Goal: Task Accomplishment & Management: Use online tool/utility

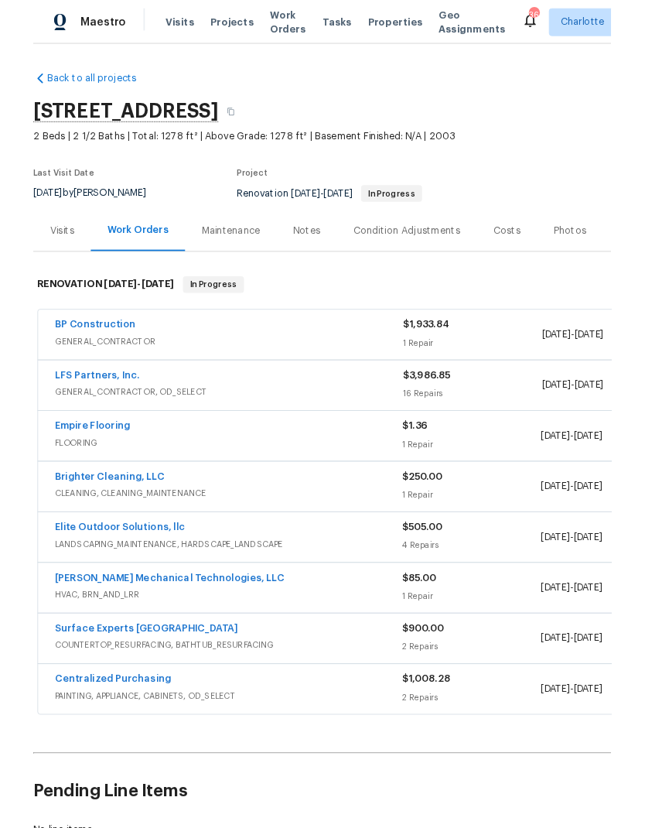
scroll to position [62, 0]
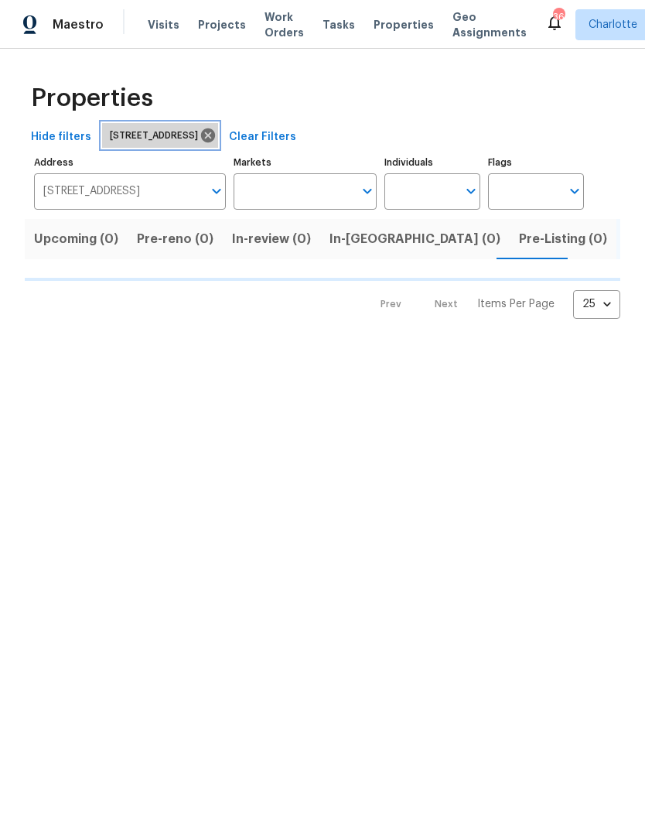
click at [218, 144] on div "4205 Club Pointe Ct Winston Salem NC 27104" at bounding box center [160, 135] width 116 height 25
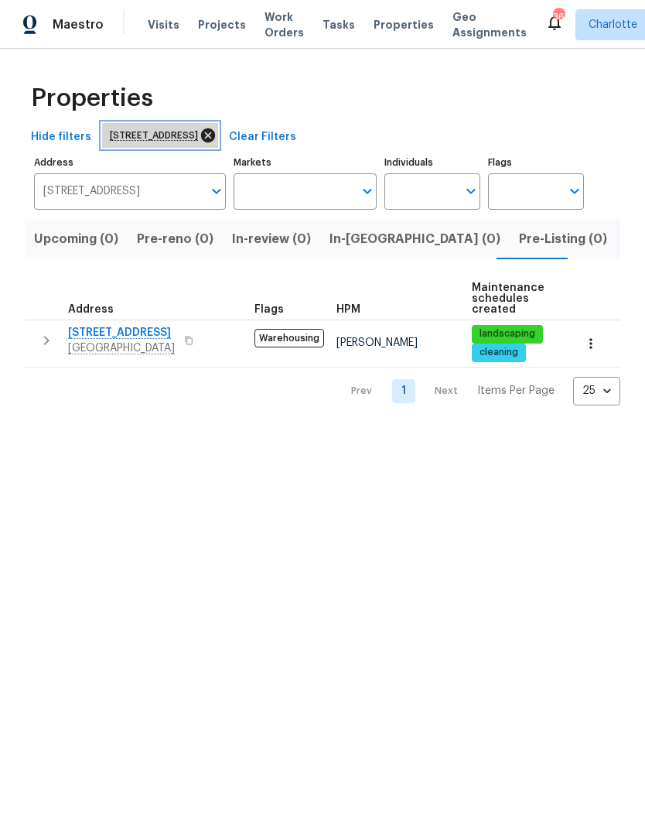
click at [217, 143] on icon at bounding box center [208, 135] width 17 height 17
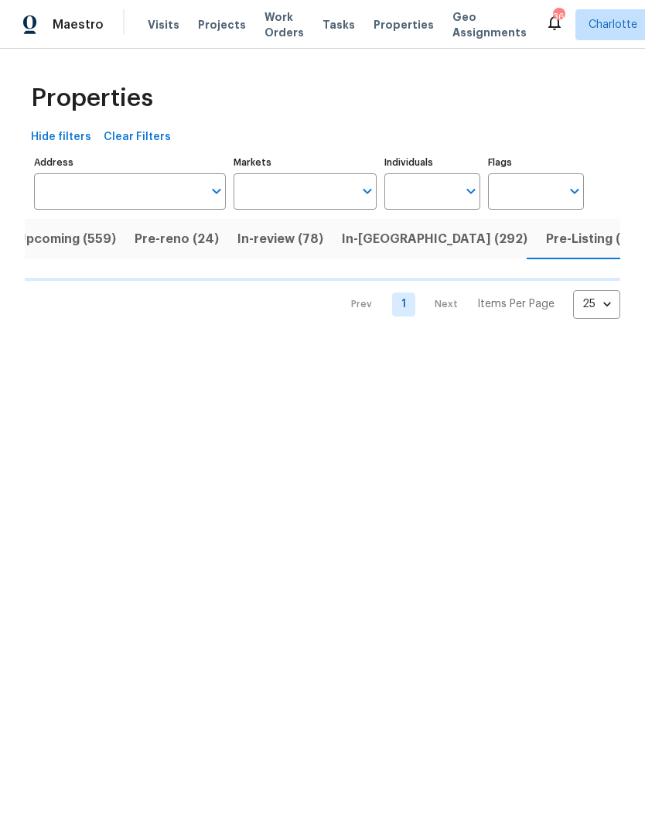
scroll to position [0, 21]
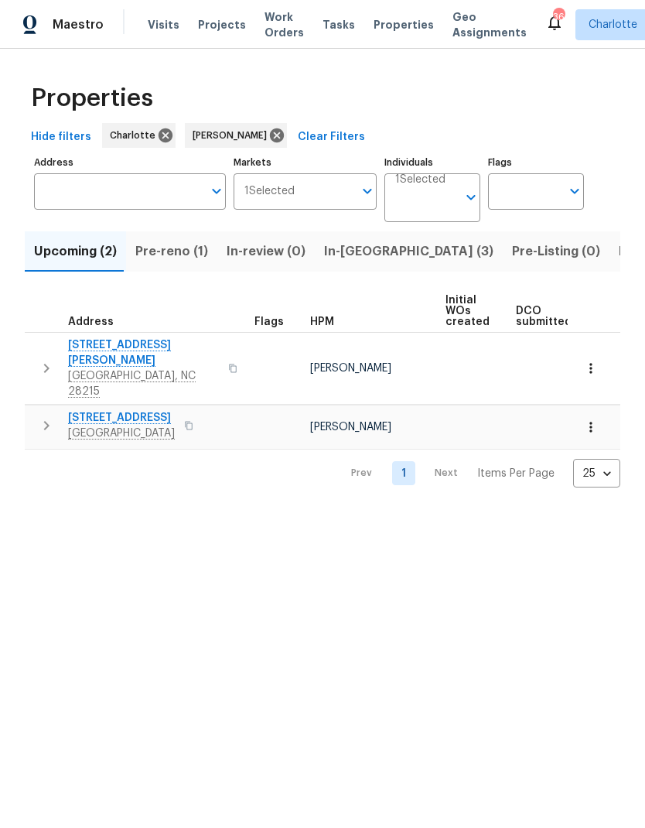
click at [170, 258] on span "Pre-reno (1)" at bounding box center [171, 252] width 73 height 22
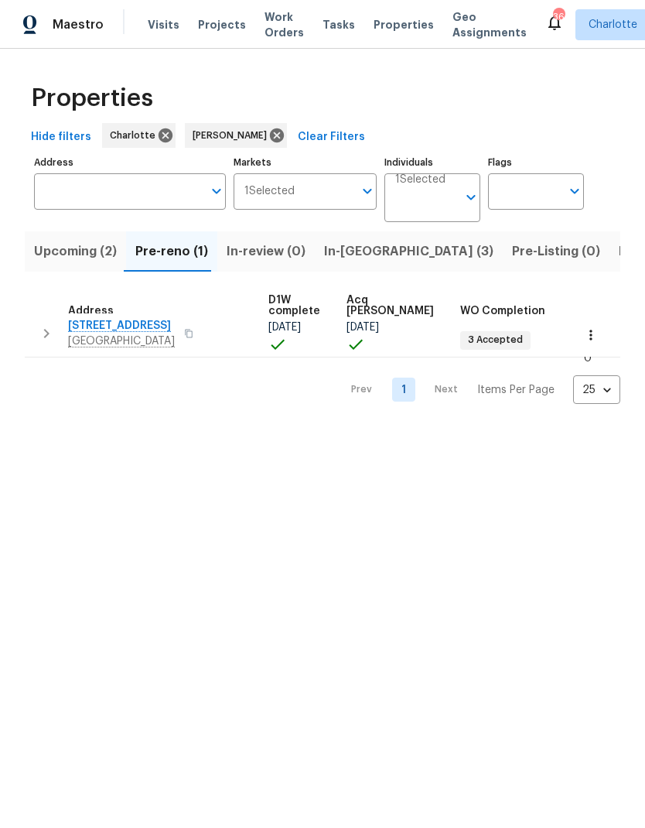
scroll to position [9, 249]
click at [291, 254] on span "In-review (0)" at bounding box center [266, 252] width 79 height 22
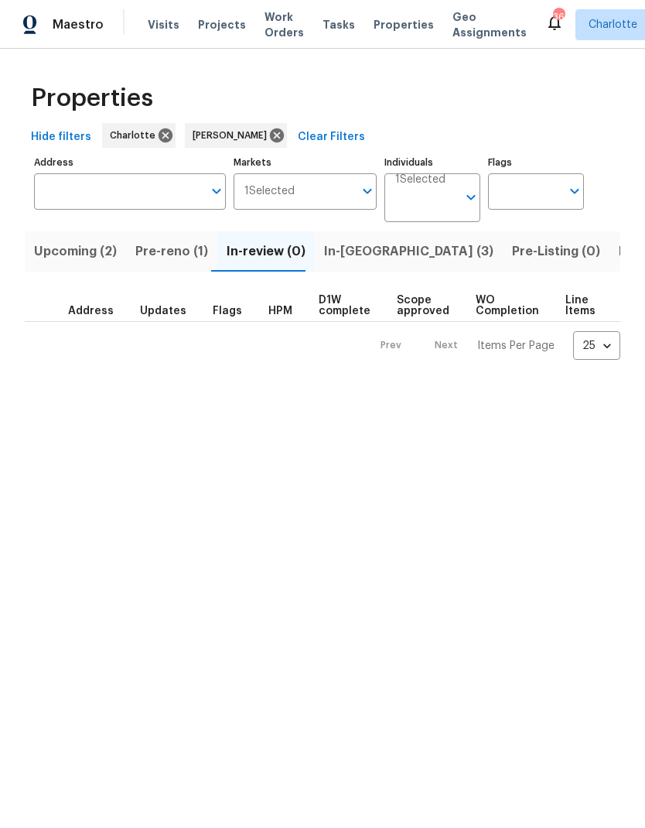
click at [357, 258] on span "In-[GEOGRAPHIC_DATA] (3)" at bounding box center [408, 252] width 169 height 22
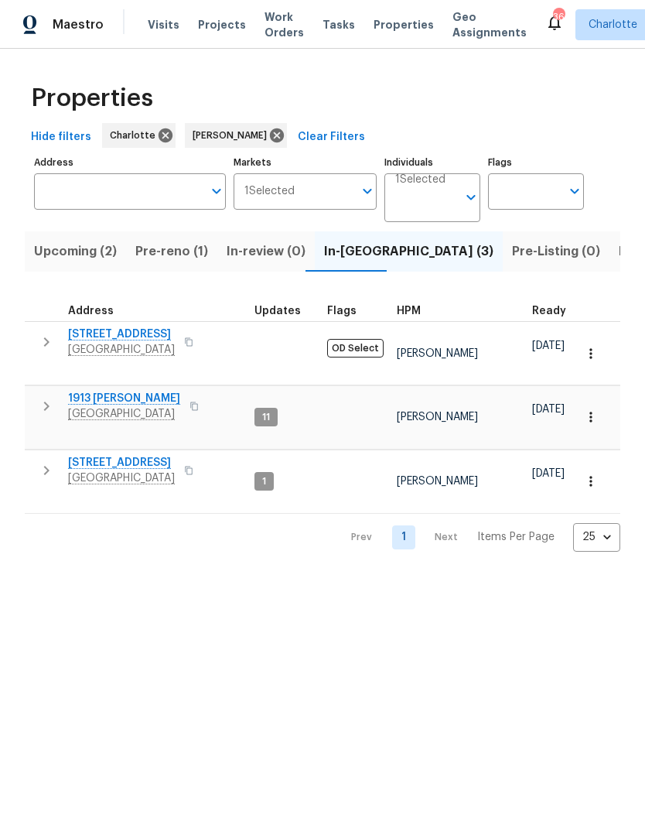
scroll to position [12, 0]
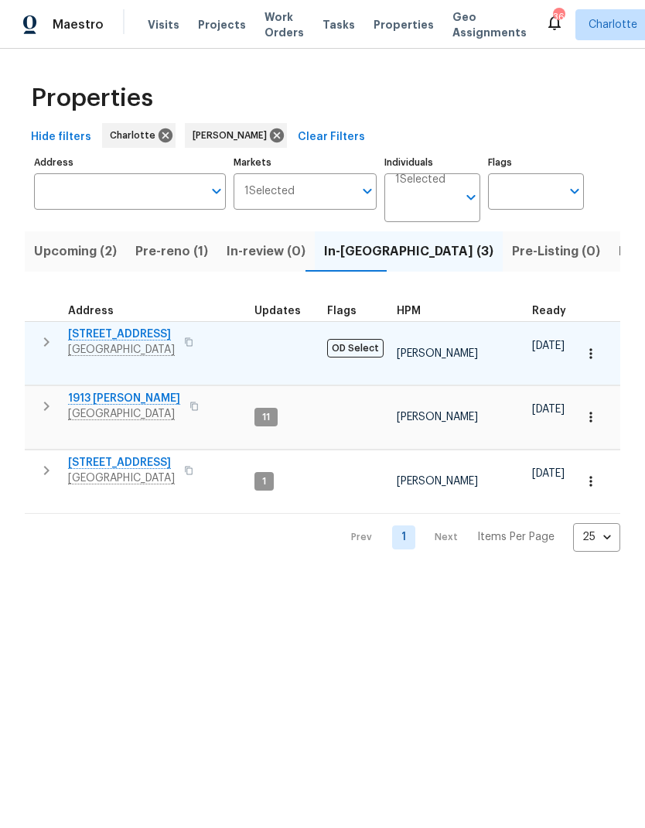
click at [46, 337] on icon "button" at bounding box center [46, 341] width 5 height 9
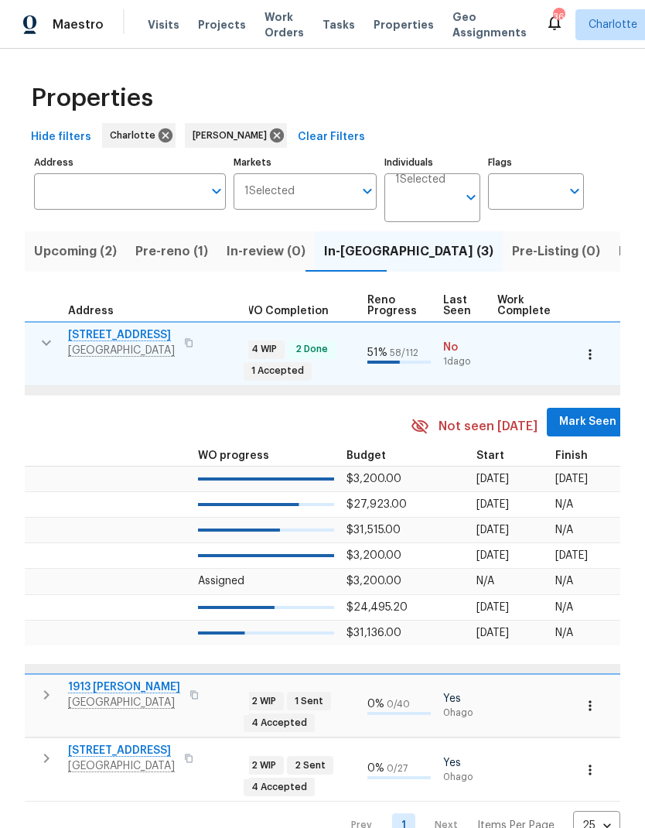
scroll to position [12, 639]
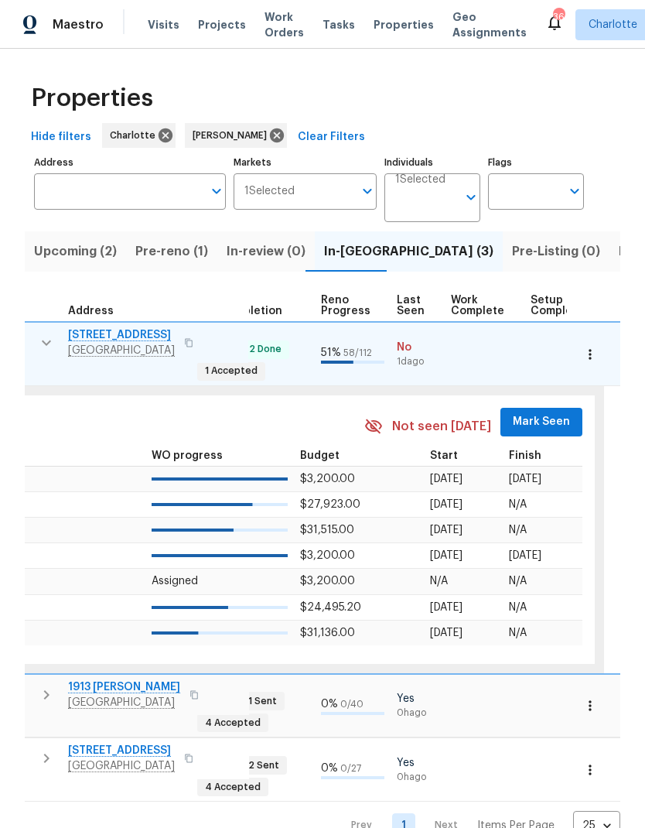
click at [550, 412] on span "Mark Seen" at bounding box center [541, 421] width 57 height 19
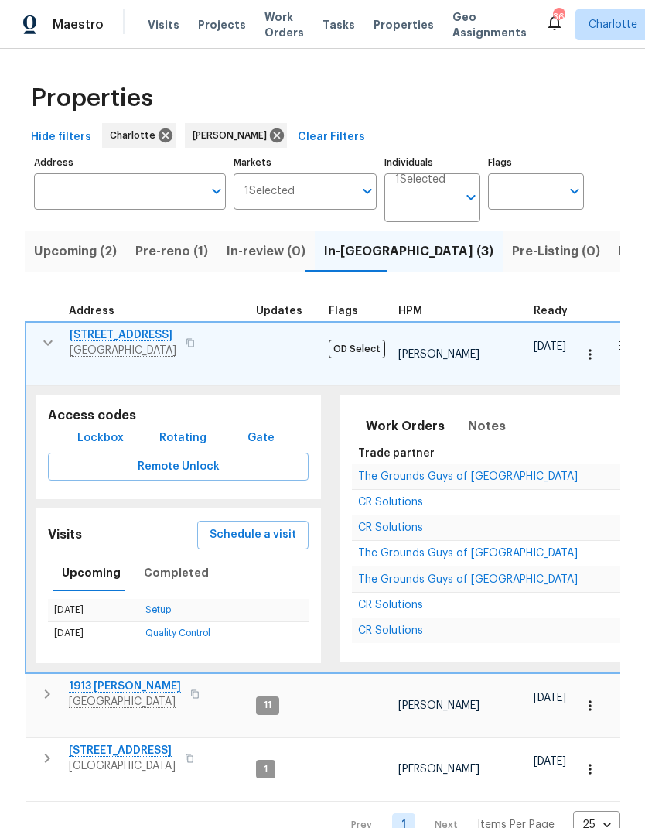
scroll to position [0, 0]
click at [44, 348] on icon "button" at bounding box center [48, 342] width 19 height 19
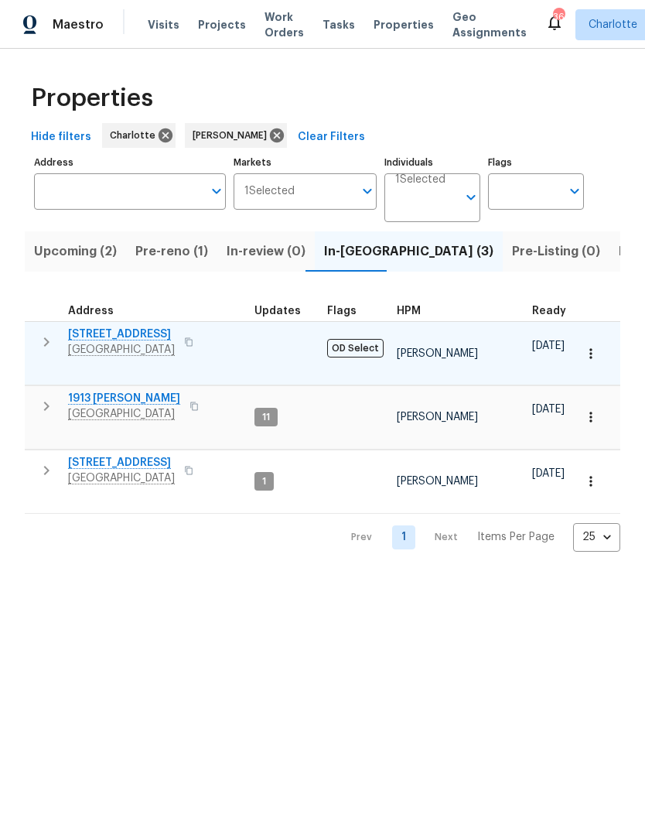
click at [115, 336] on span "[STREET_ADDRESS]" at bounding box center [121, 333] width 107 height 15
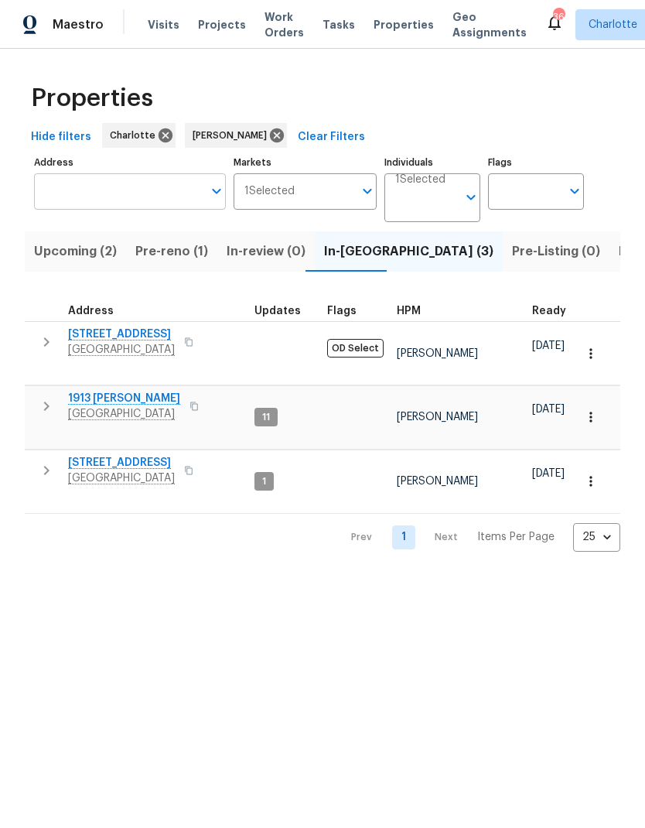
click at [154, 194] on input "Address" at bounding box center [118, 191] width 169 height 36
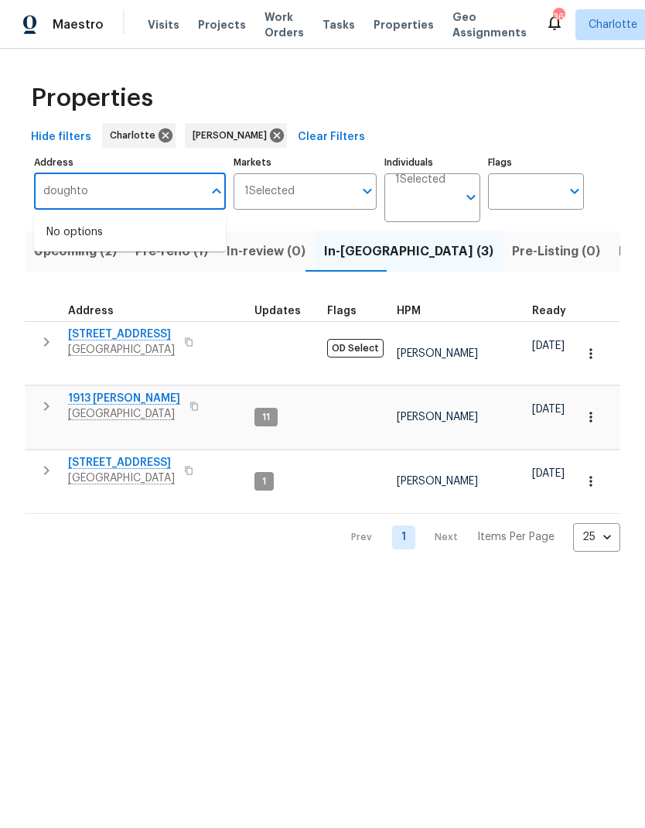
type input "[PERSON_NAME]"
click at [60, 239] on li "[STREET_ADDRESS][PERSON_NAME]" at bounding box center [130, 241] width 192 height 43
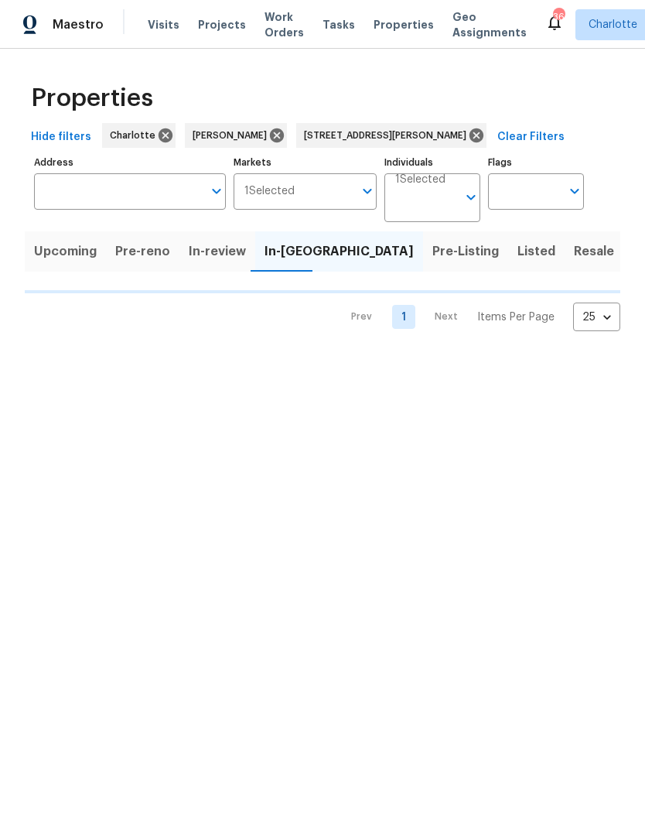
type input "[STREET_ADDRESS][PERSON_NAME]"
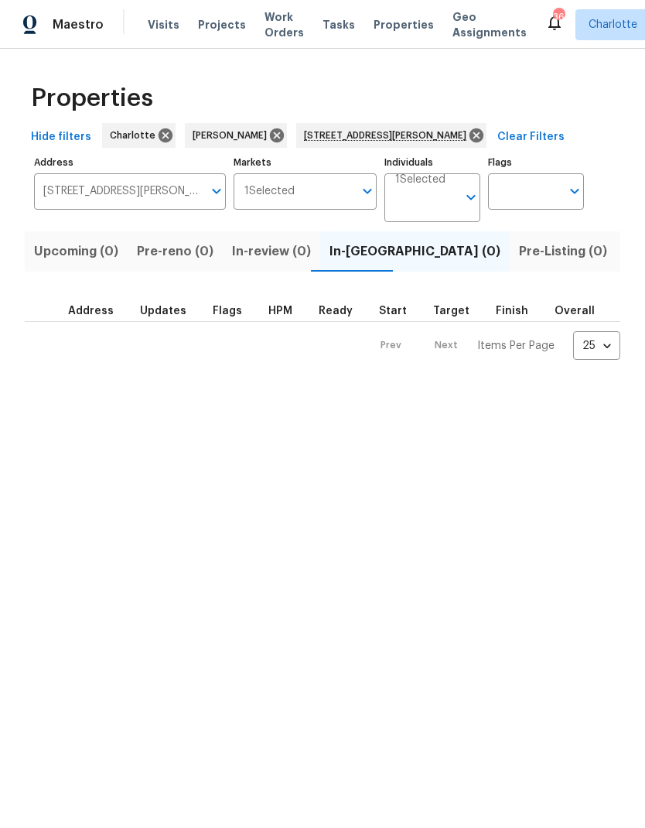
click at [626, 258] on span "Listed (1)" at bounding box center [654, 252] width 56 height 22
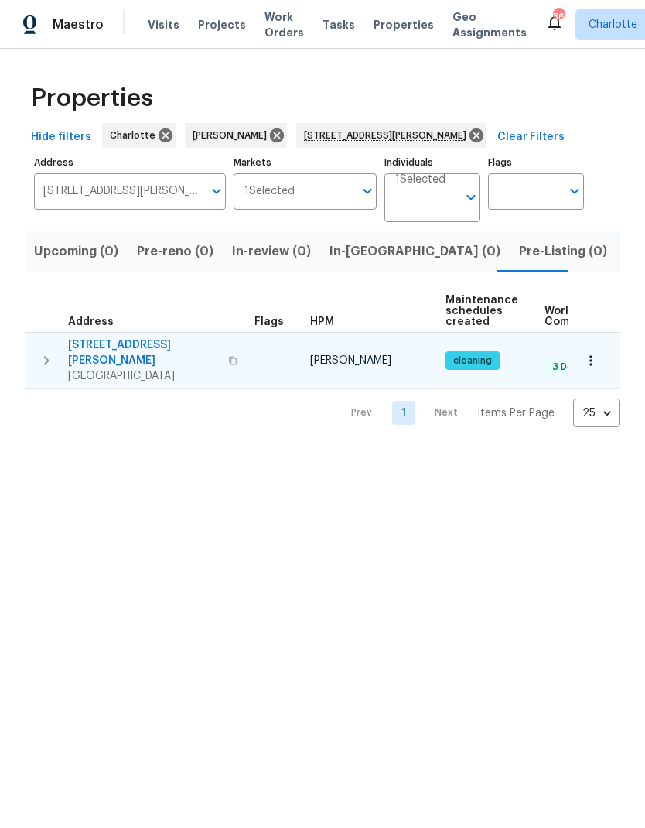
click at [53, 357] on icon "button" at bounding box center [46, 360] width 19 height 19
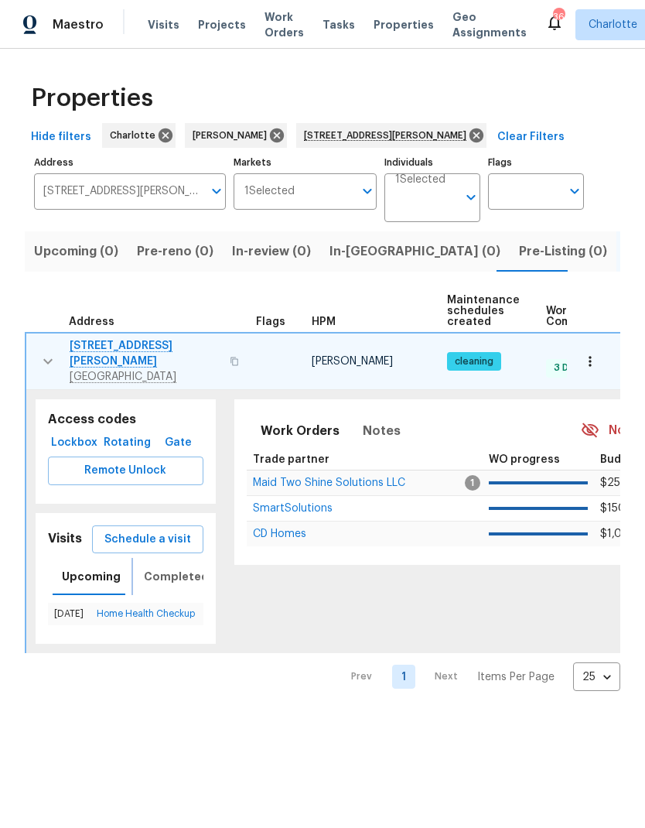
click at [164, 567] on span "Completed" at bounding box center [176, 576] width 65 height 19
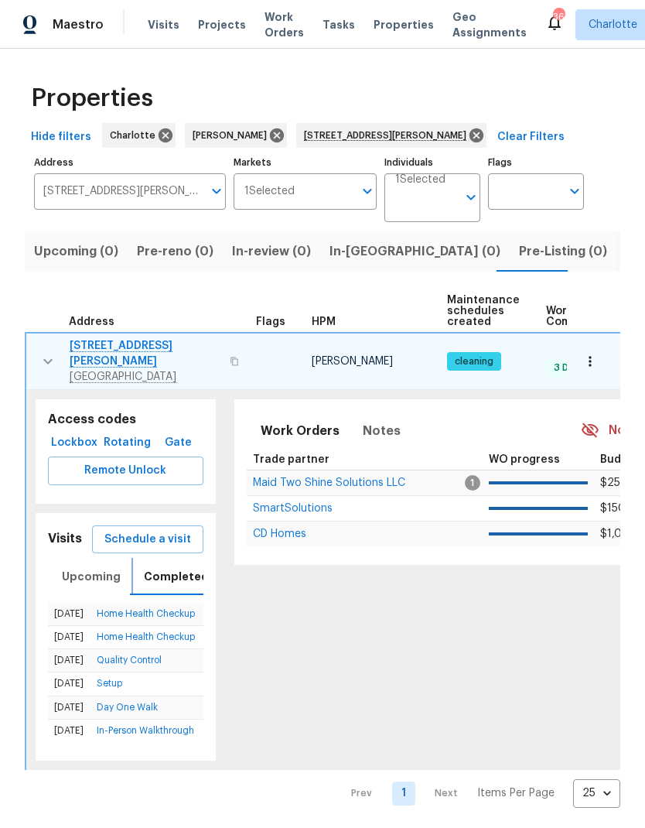
scroll to position [0, 4]
click at [63, 567] on span "Upcoming" at bounding box center [87, 576] width 59 height 19
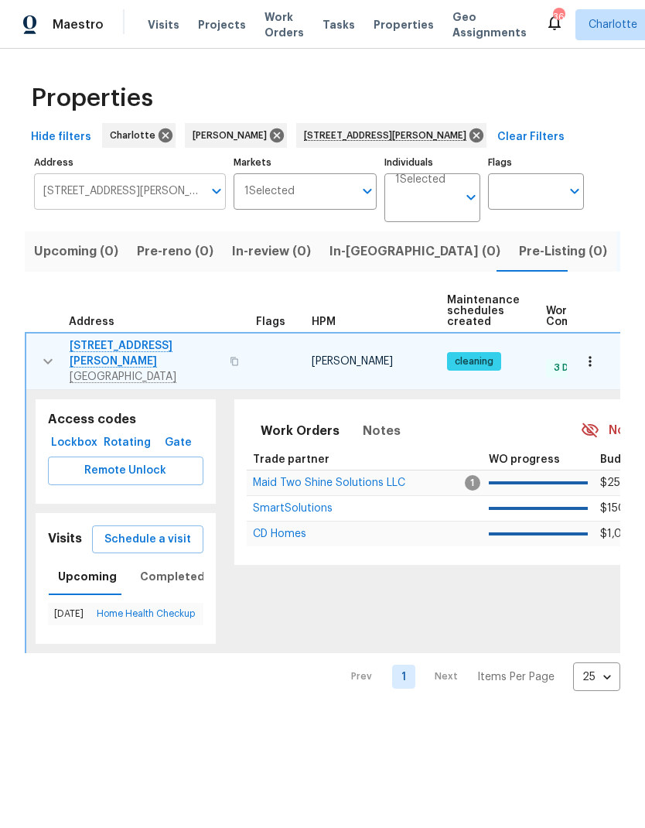
click at [173, 196] on input "[STREET_ADDRESS][PERSON_NAME]" at bounding box center [118, 191] width 169 height 36
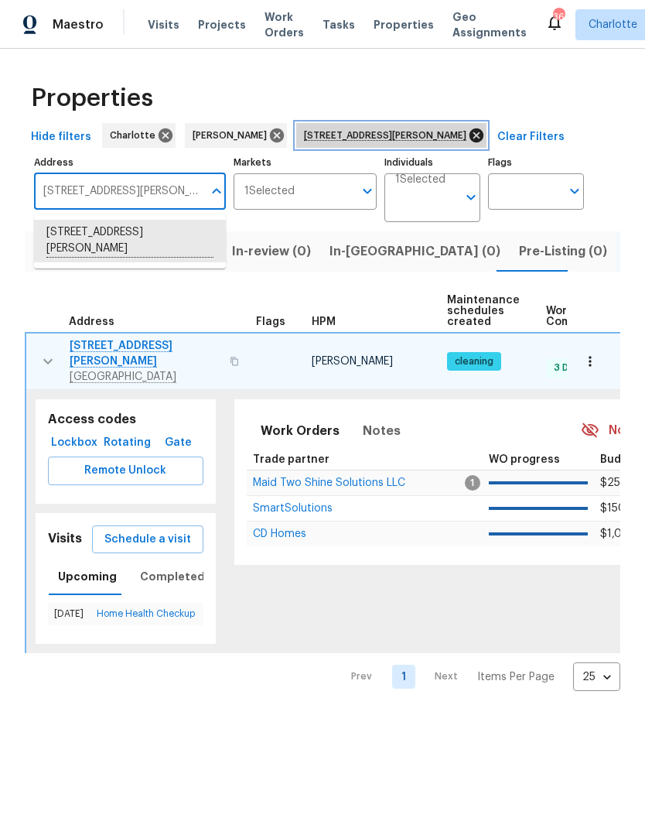
click at [468, 137] on icon at bounding box center [476, 135] width 17 height 17
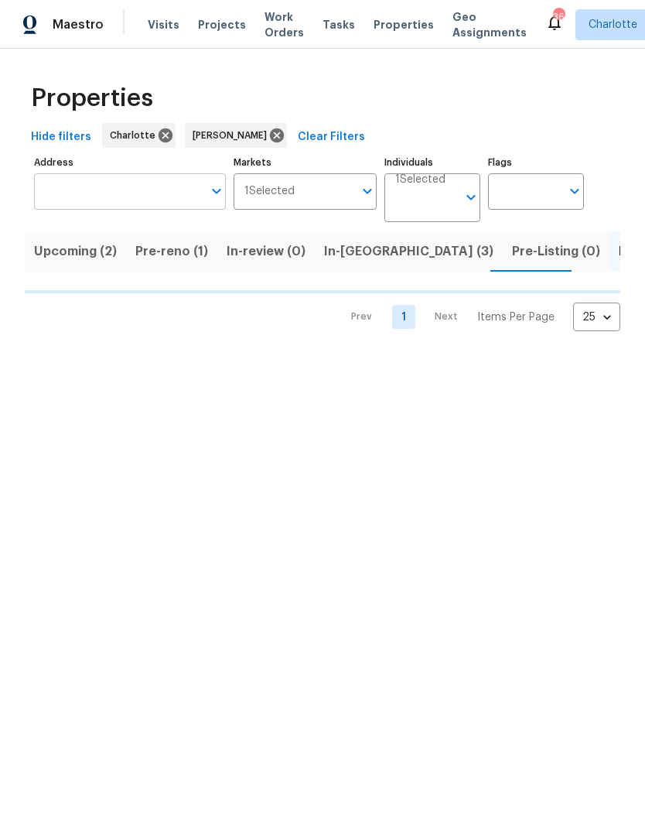
click at [155, 195] on input "Address" at bounding box center [118, 191] width 169 height 36
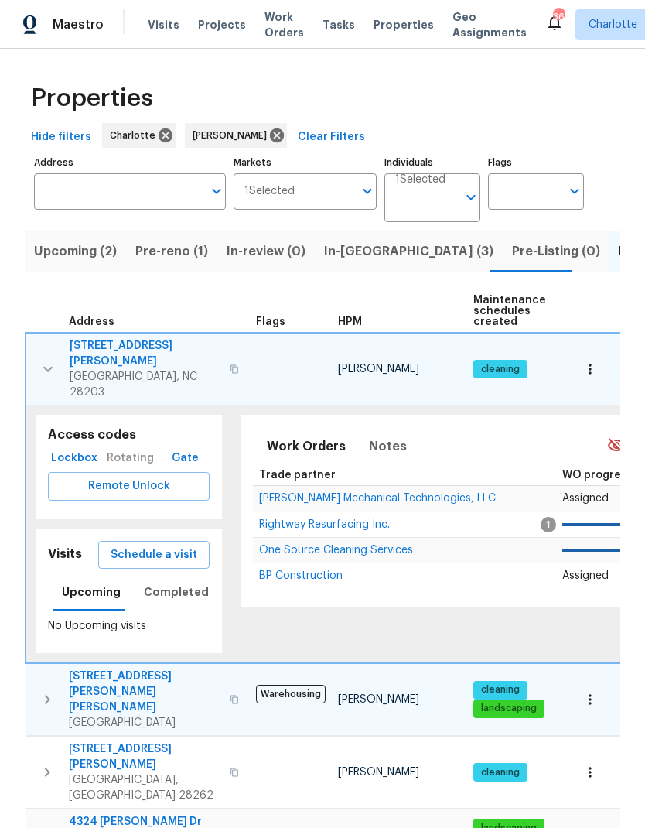
click at [73, 664] on td "[STREET_ADDRESS][PERSON_NAME][PERSON_NAME]" at bounding box center [138, 699] width 224 height 71
click at [142, 198] on input "Address" at bounding box center [118, 191] width 169 height 36
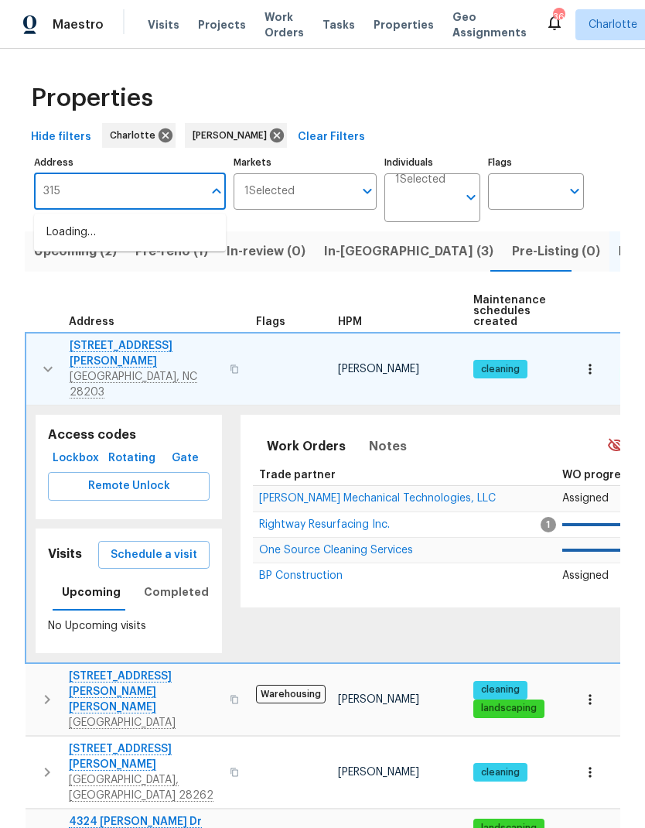
type input "3155"
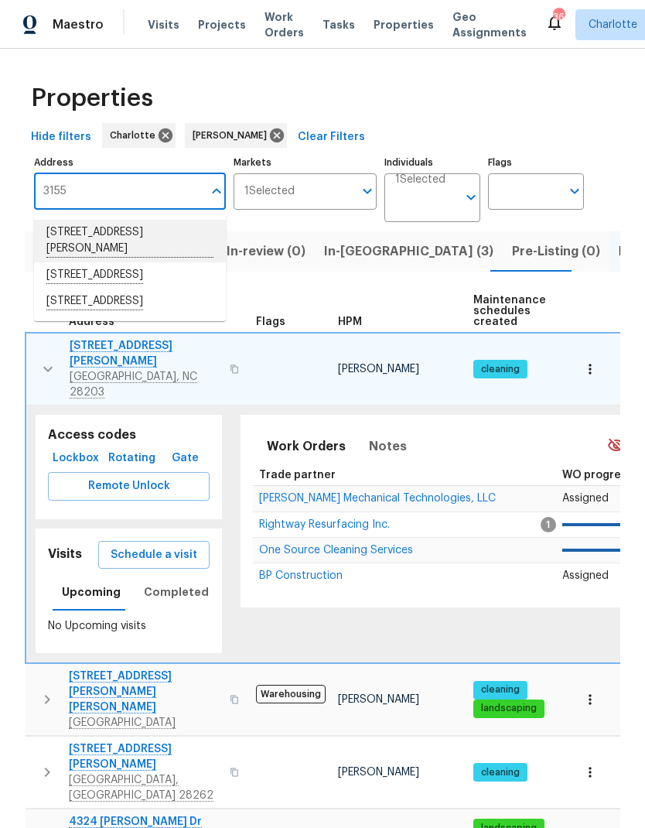
click at [195, 237] on li "[STREET_ADDRESS][PERSON_NAME]" at bounding box center [130, 241] width 192 height 43
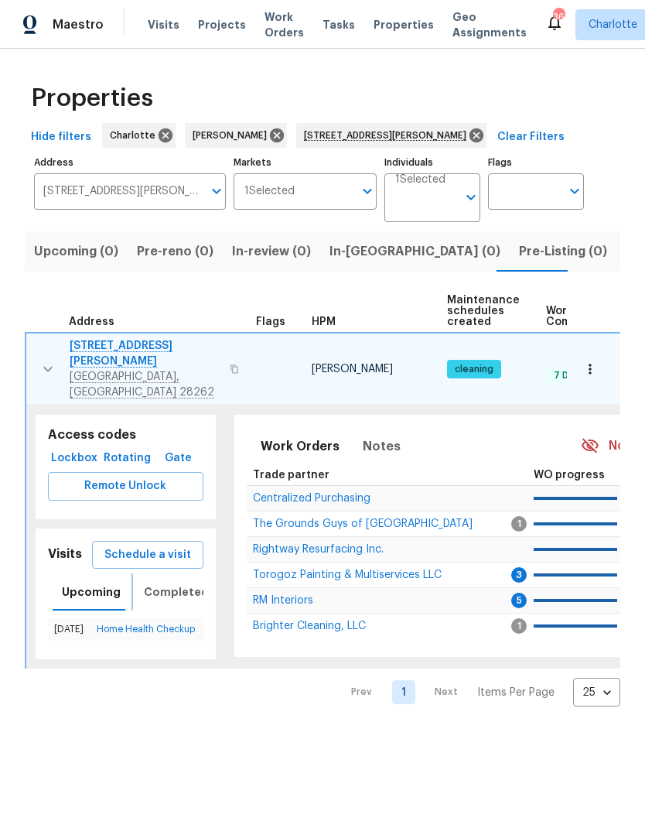
click at [159, 582] on span "Completed" at bounding box center [176, 591] width 65 height 19
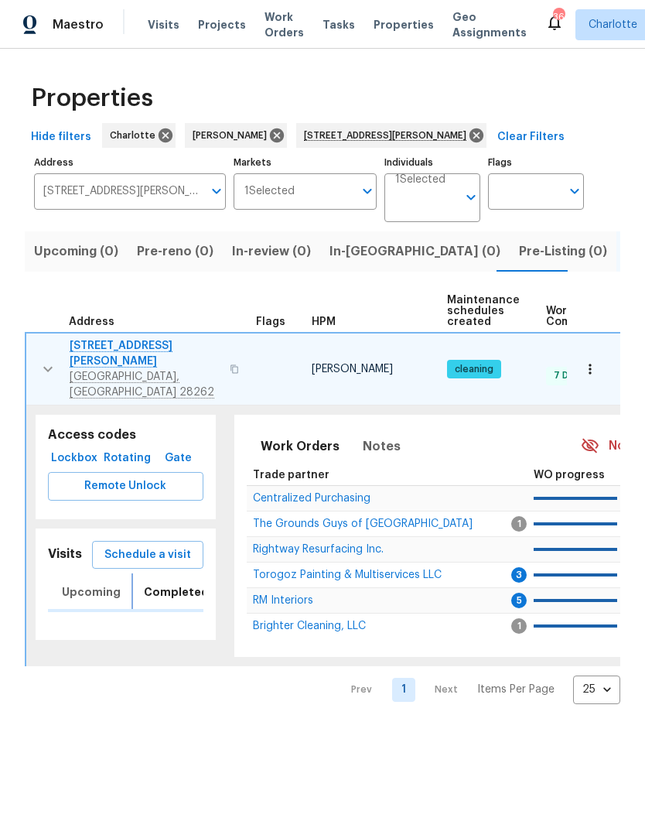
scroll to position [0, 4]
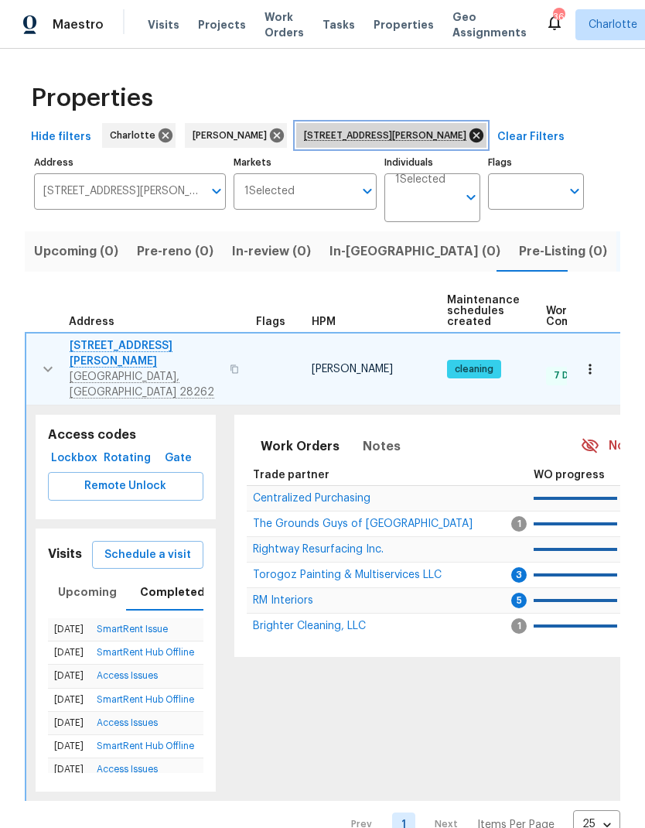
click at [475, 139] on icon at bounding box center [477, 135] width 14 height 14
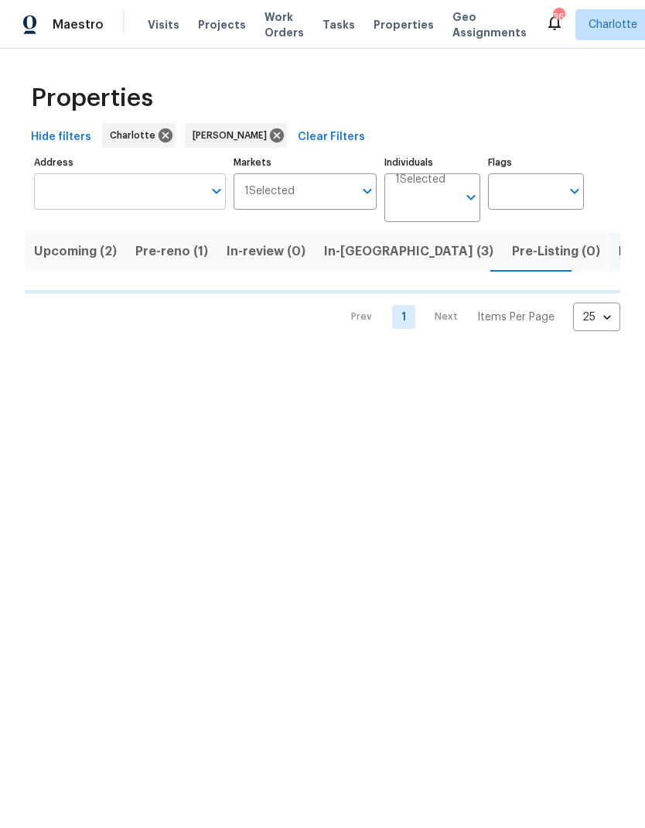
click at [148, 181] on input "Address" at bounding box center [118, 191] width 169 height 36
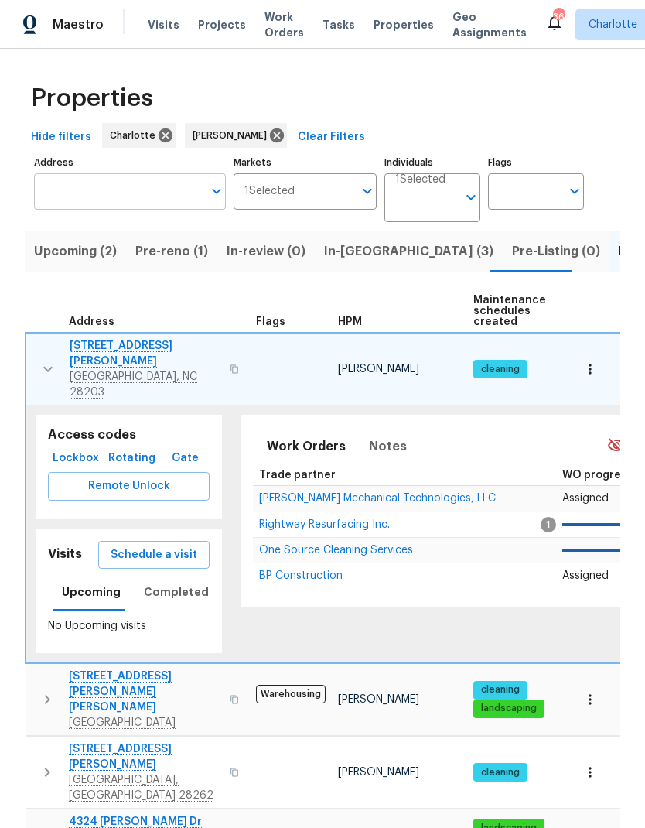
click at [146, 196] on input "Address" at bounding box center [118, 191] width 169 height 36
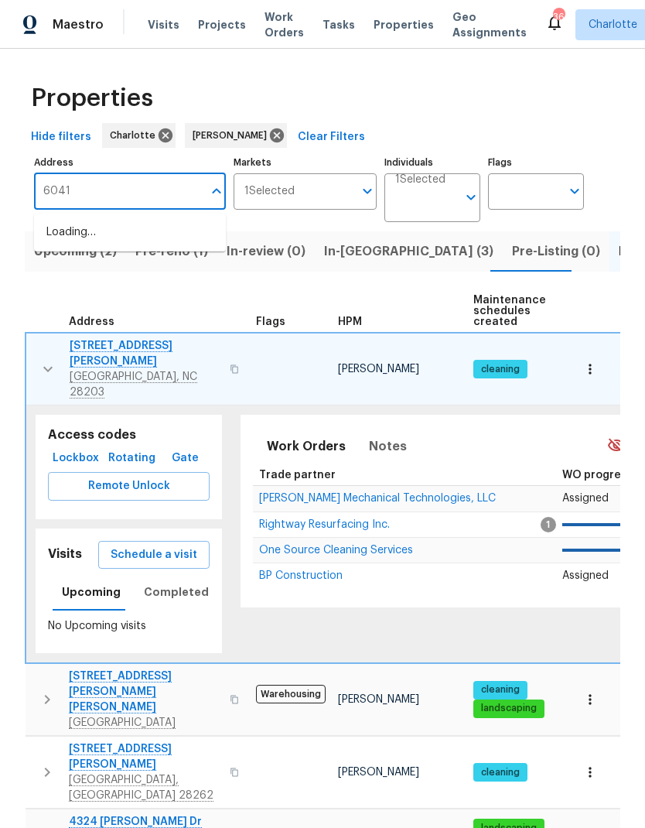
type input "6041"
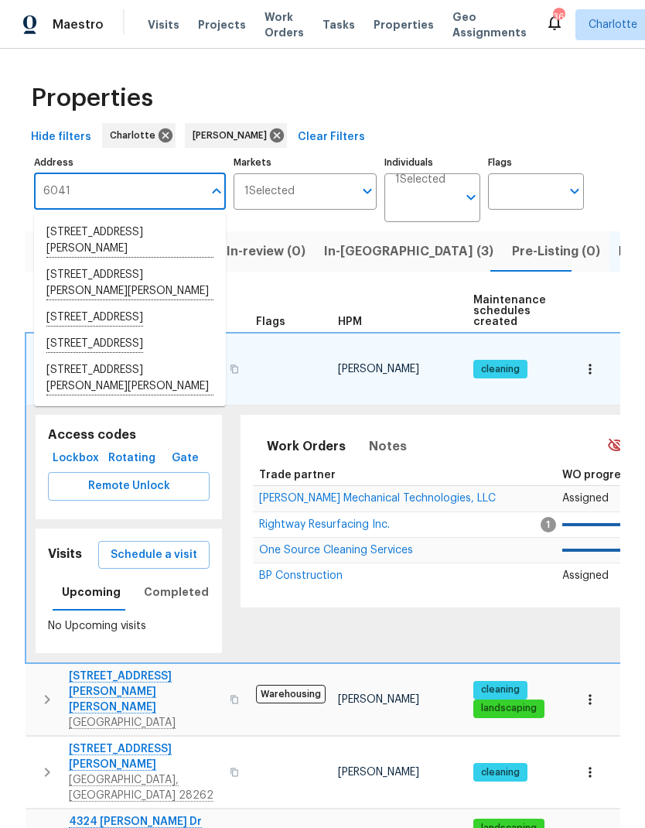
click at [69, 234] on li "[STREET_ADDRESS][PERSON_NAME]" at bounding box center [130, 241] width 192 height 43
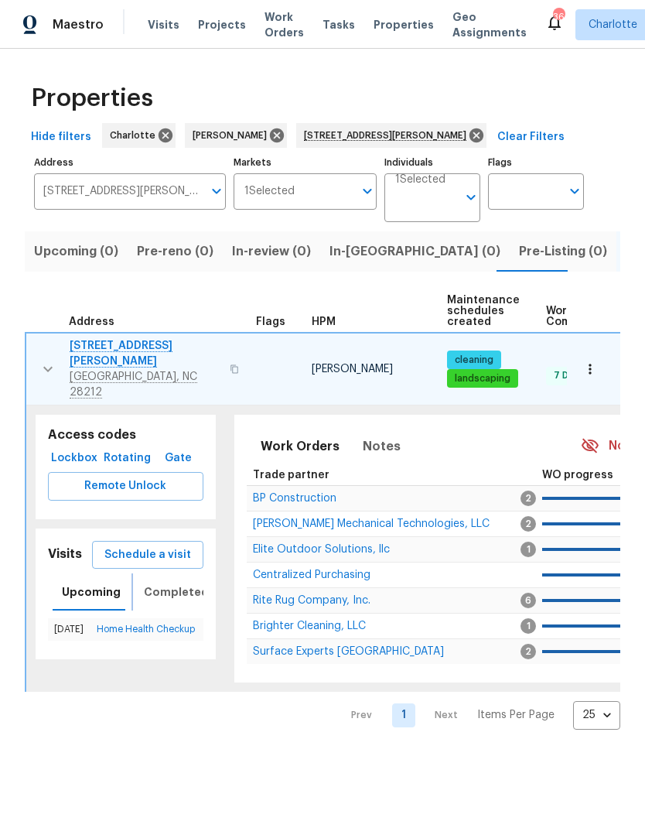
click at [168, 582] on span "Completed" at bounding box center [176, 591] width 65 height 19
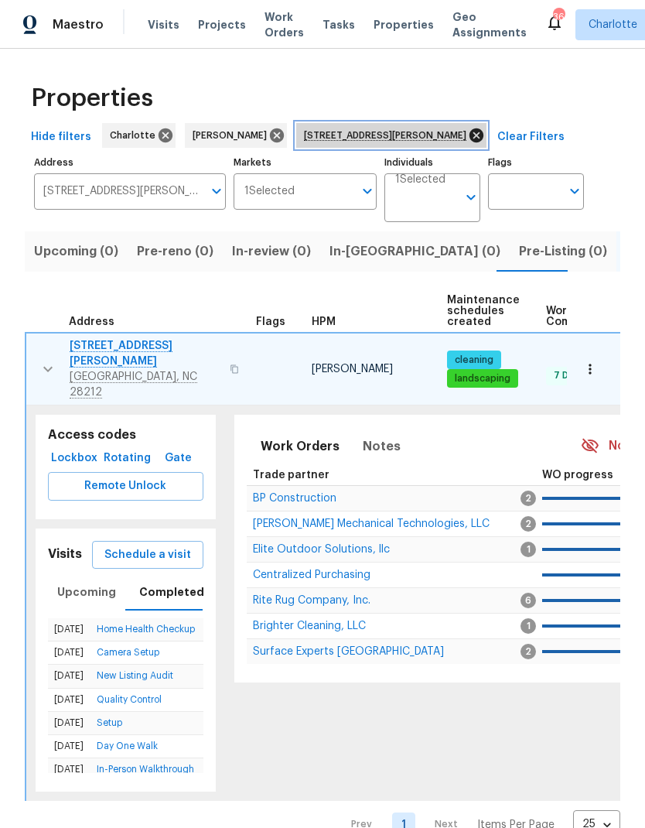
click at [470, 136] on icon at bounding box center [477, 135] width 14 height 14
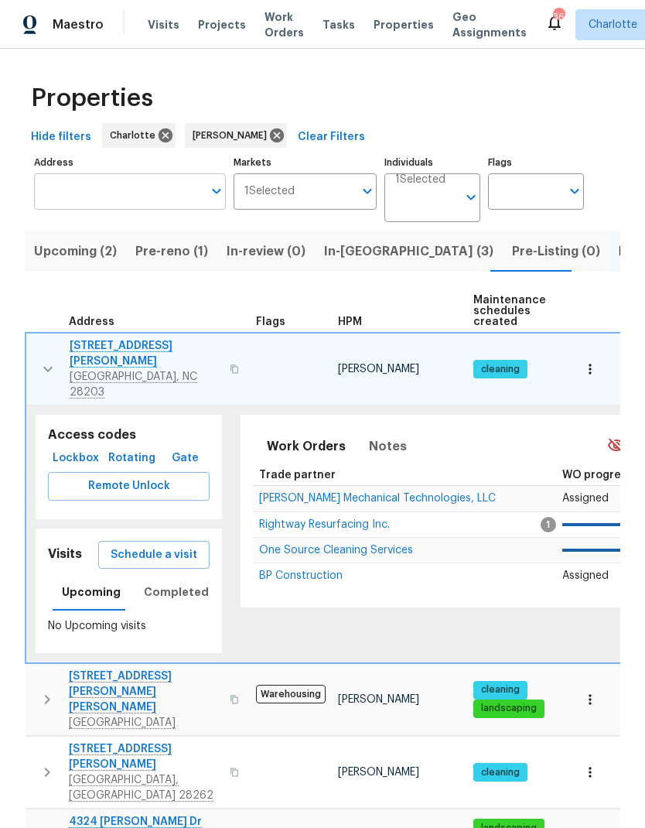
click at [109, 196] on input "Address" at bounding box center [118, 191] width 169 height 36
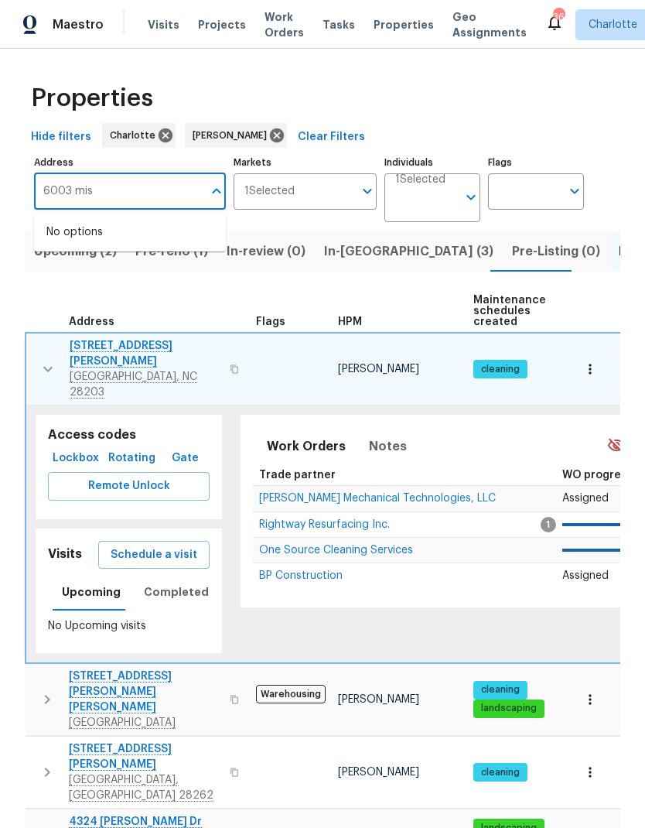
click at [168, 187] on input "6003 mis" at bounding box center [118, 191] width 169 height 36
type input "6003 heath"
click at [57, 241] on li "[STREET_ADDRESS]" at bounding box center [130, 233] width 192 height 26
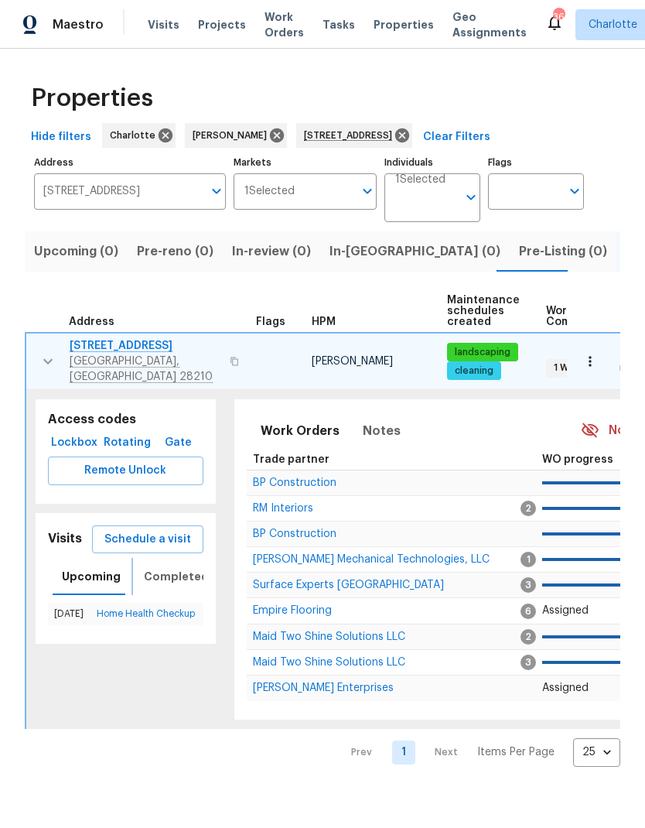
click at [159, 574] on span "Completed" at bounding box center [176, 576] width 65 height 19
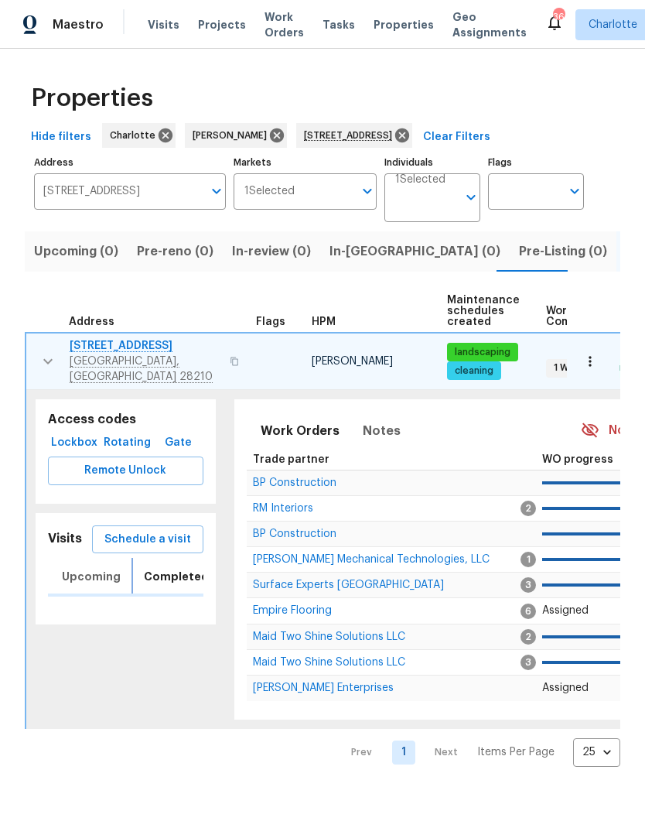
scroll to position [0, 5]
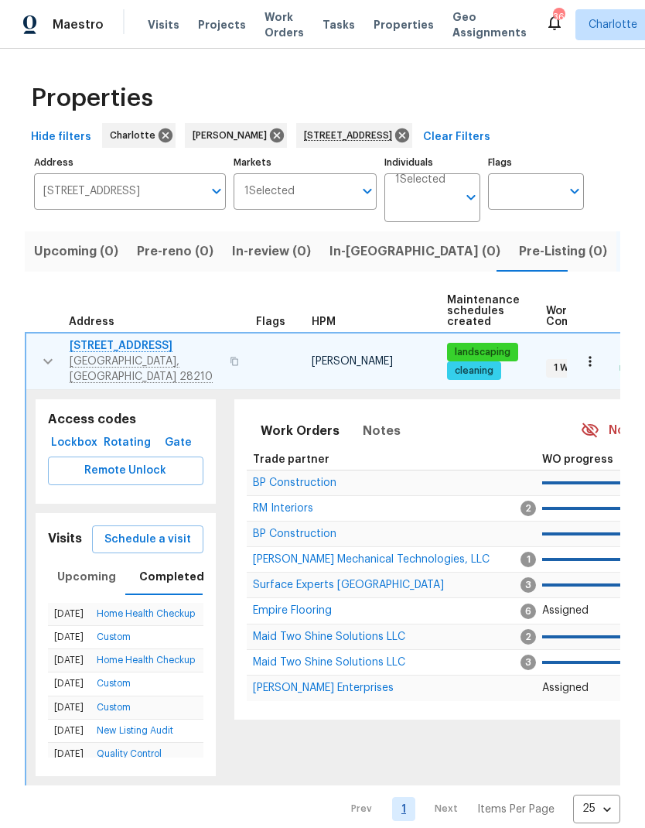
click at [400, 810] on link "1" at bounding box center [403, 809] width 23 height 24
click at [47, 360] on icon "button" at bounding box center [48, 361] width 19 height 19
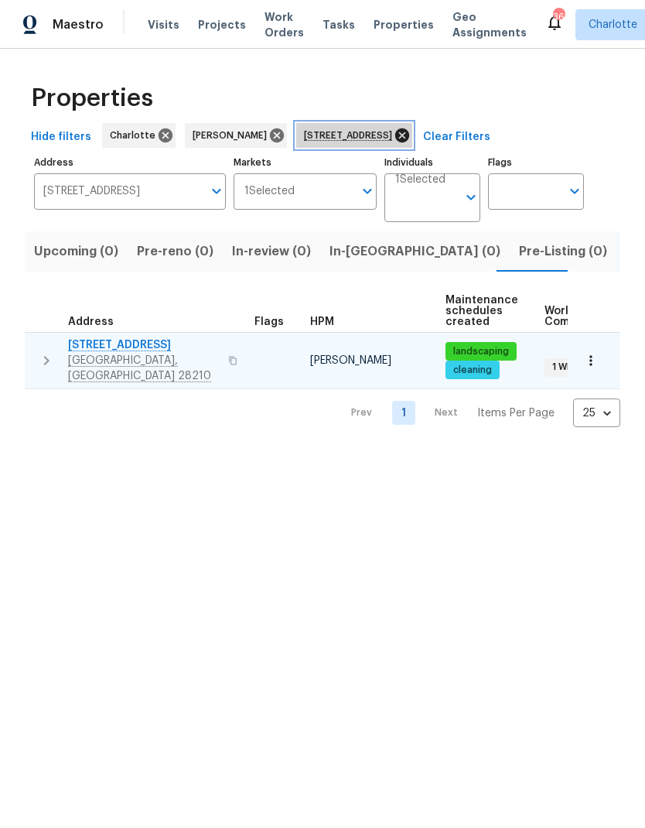
click at [409, 138] on icon at bounding box center [402, 135] width 14 height 14
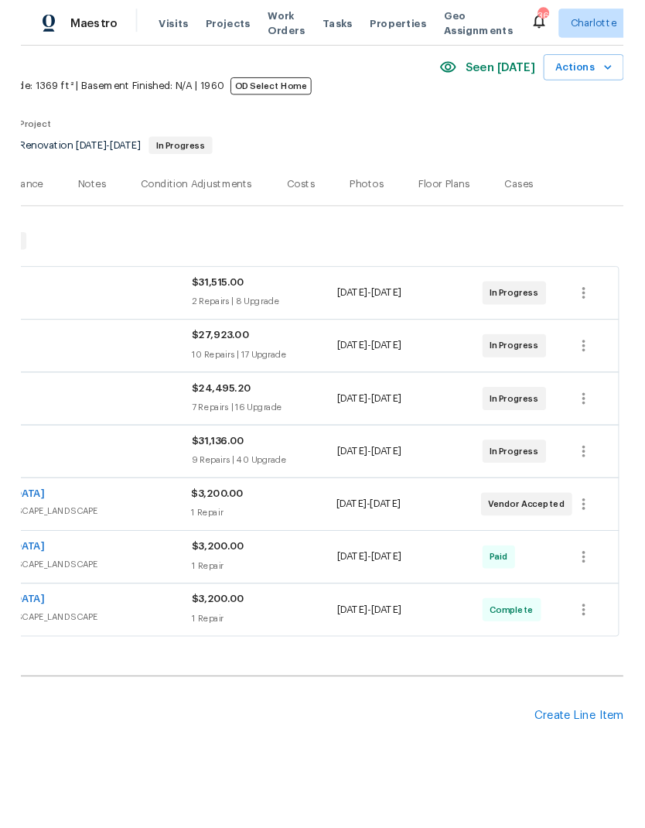
scroll to position [59, 229]
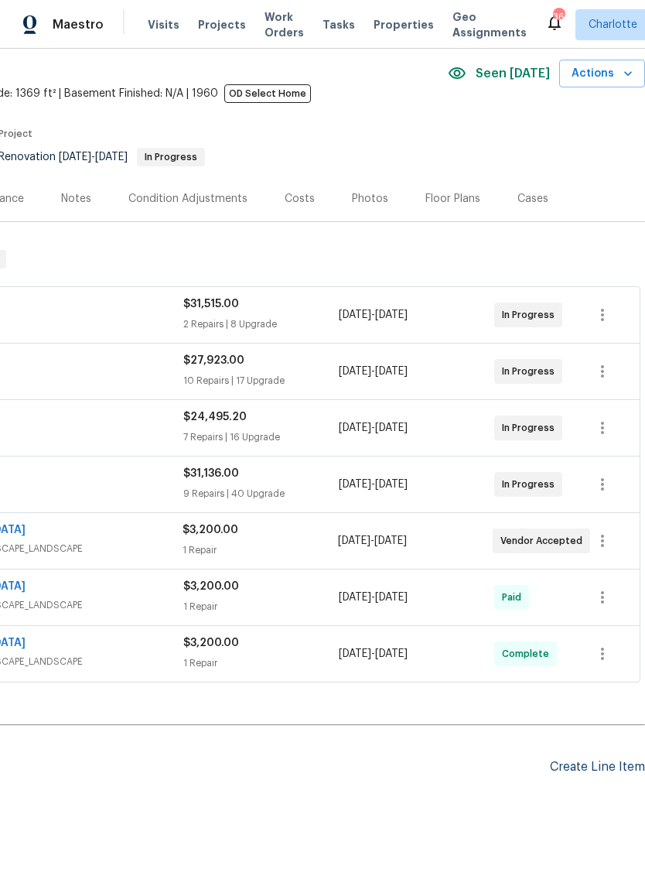
click at [599, 761] on div "Create Line Item" at bounding box center [597, 767] width 95 height 15
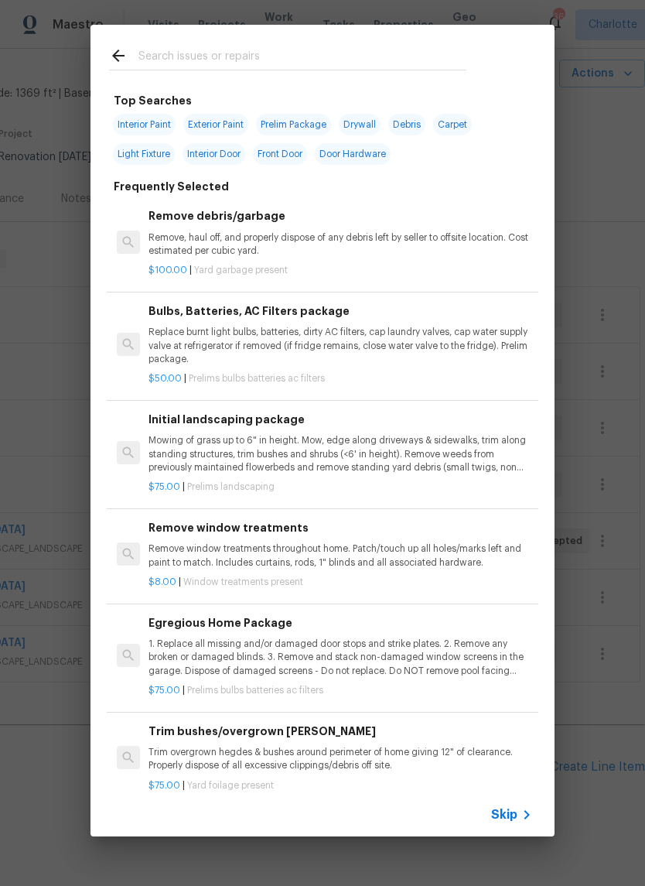
click at [281, 65] on input "text" at bounding box center [302, 57] width 328 height 23
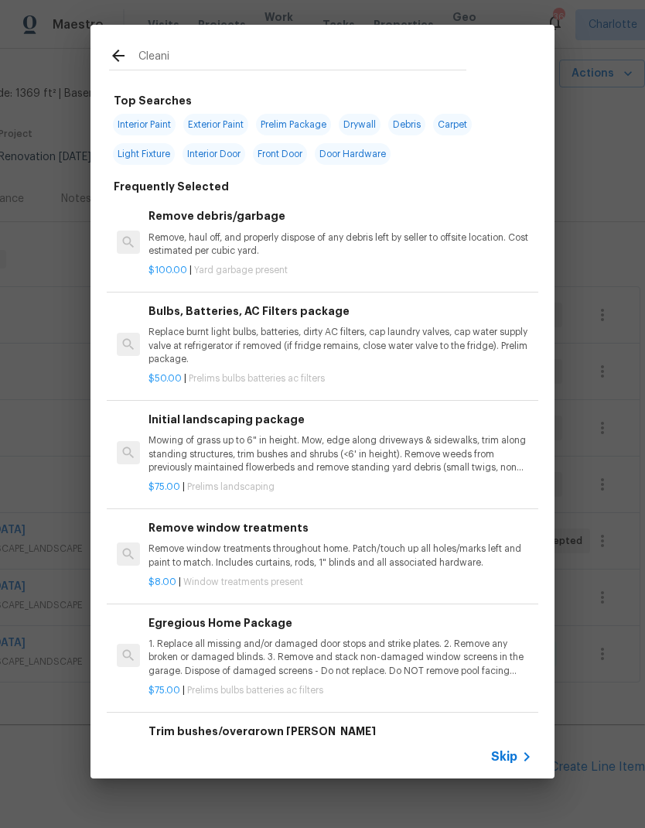
type input "Cleanin"
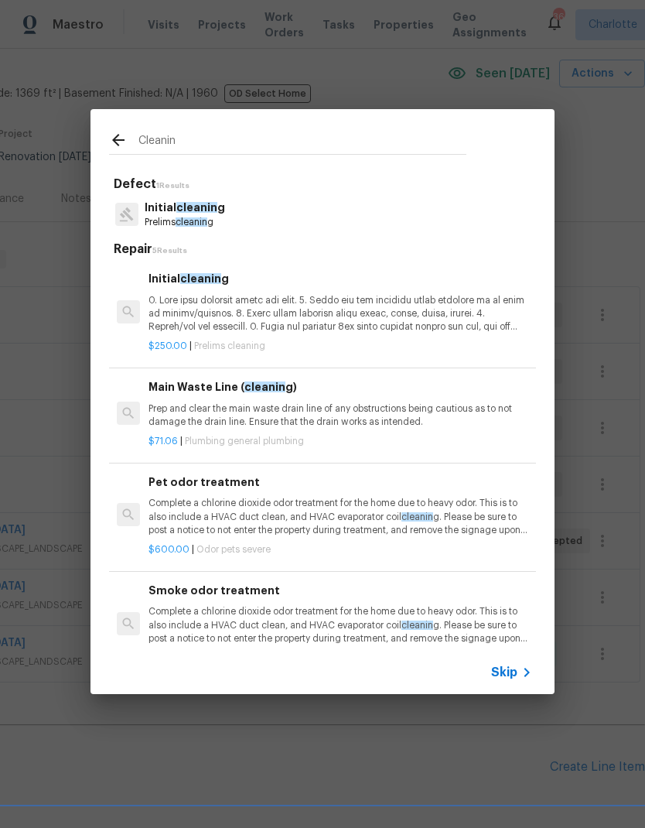
click at [359, 323] on p at bounding box center [341, 313] width 384 height 39
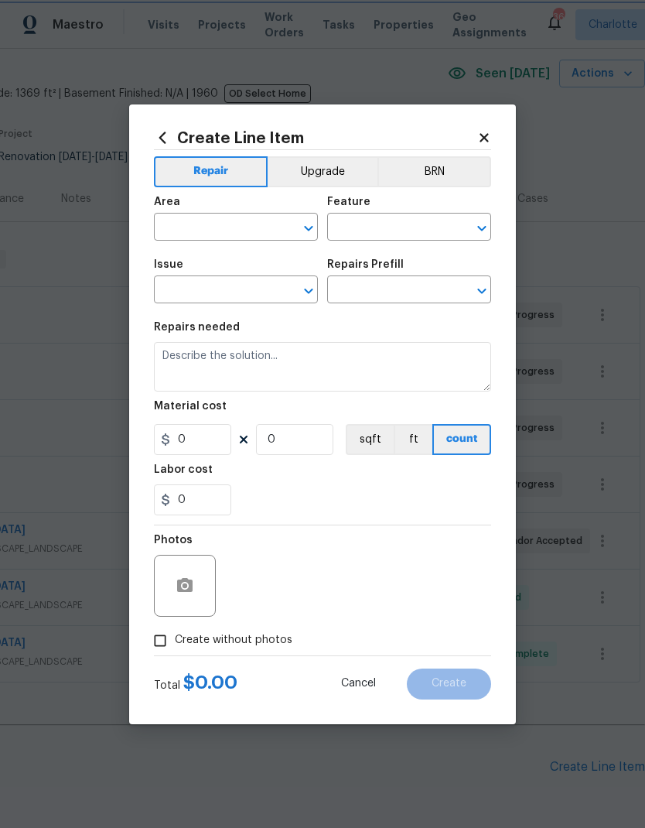
type input "Home Readiness Packages"
type input "Initial cleaning"
type input "Initial cleaning $250.00"
type textarea "1. Wipe down exterior doors and trim. 2. Clean out all exterior light fixtures …"
type input "250"
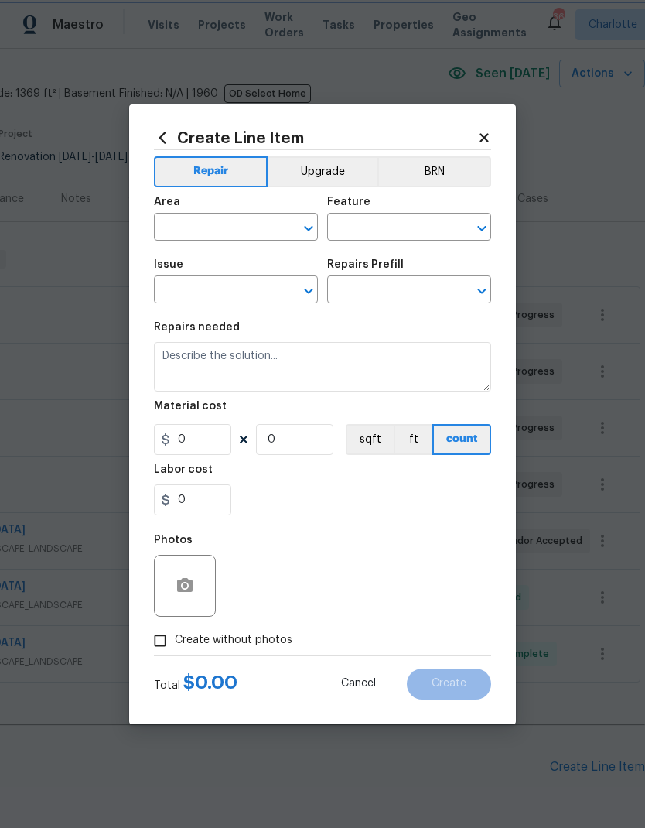
type input "1"
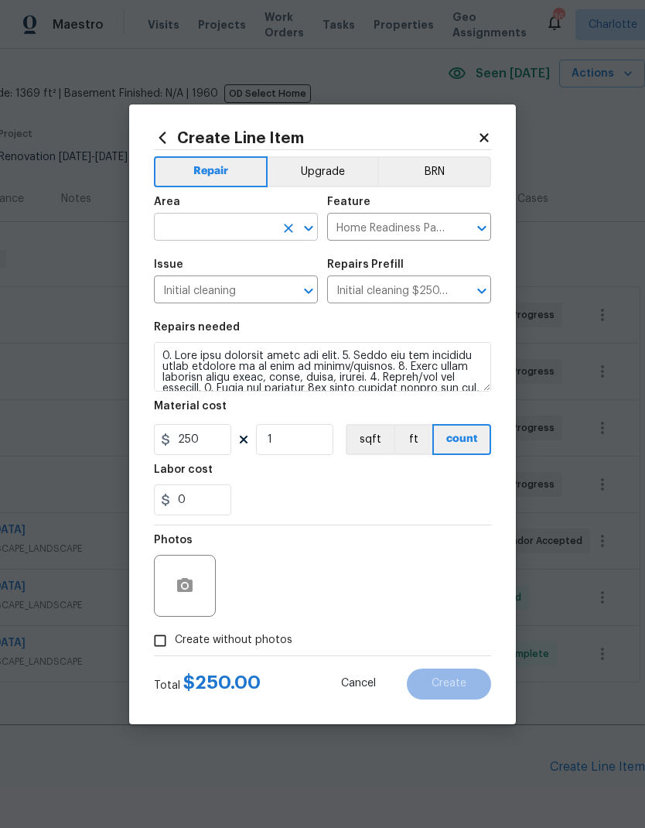
click at [261, 232] on input "text" at bounding box center [214, 229] width 121 height 24
type input "c"
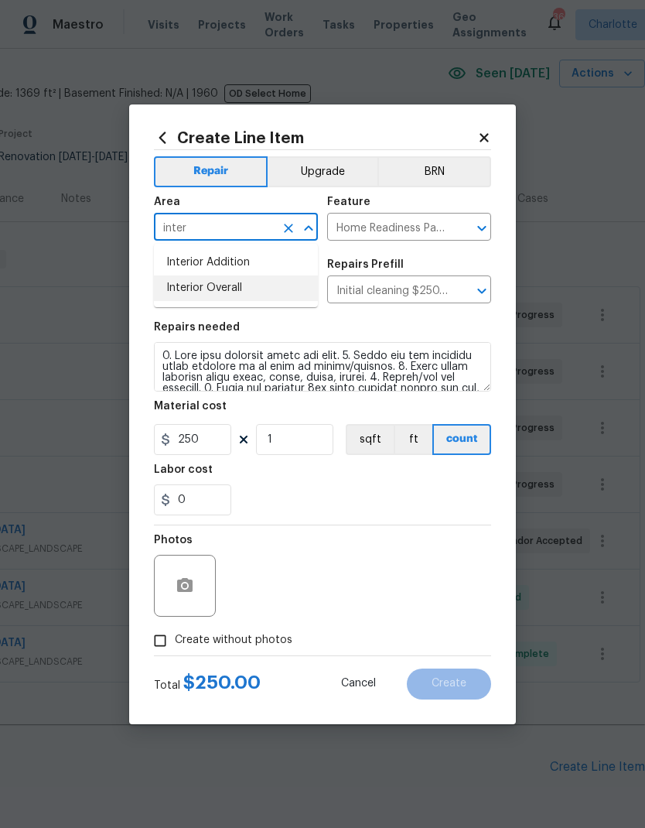
click at [265, 291] on li "Interior Overall" at bounding box center [236, 288] width 164 height 26
type input "Interior Overall"
click at [434, 229] on input "Home Readiness Packages" at bounding box center [387, 229] width 121 height 24
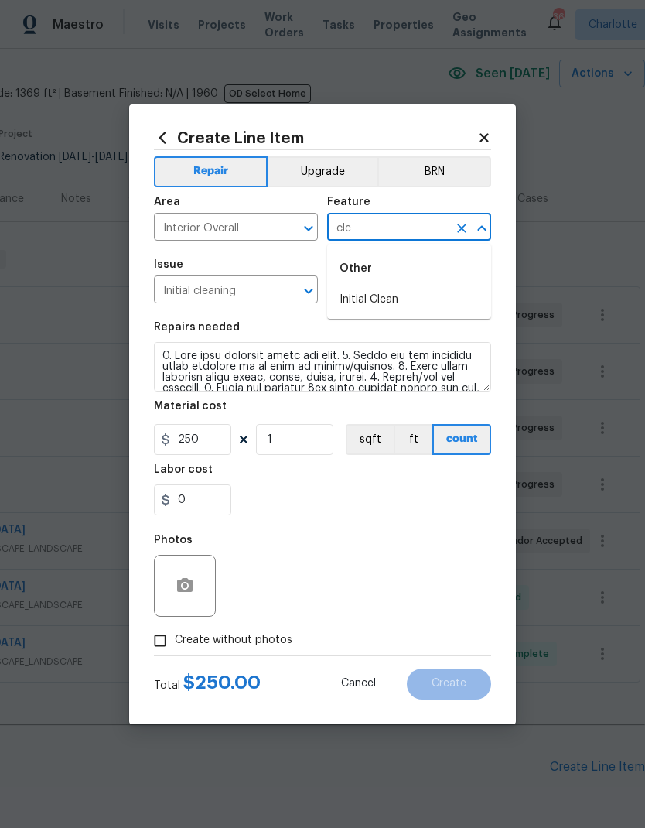
click at [408, 308] on li "Initial Clean" at bounding box center [409, 300] width 164 height 26
type input "Initial Clean"
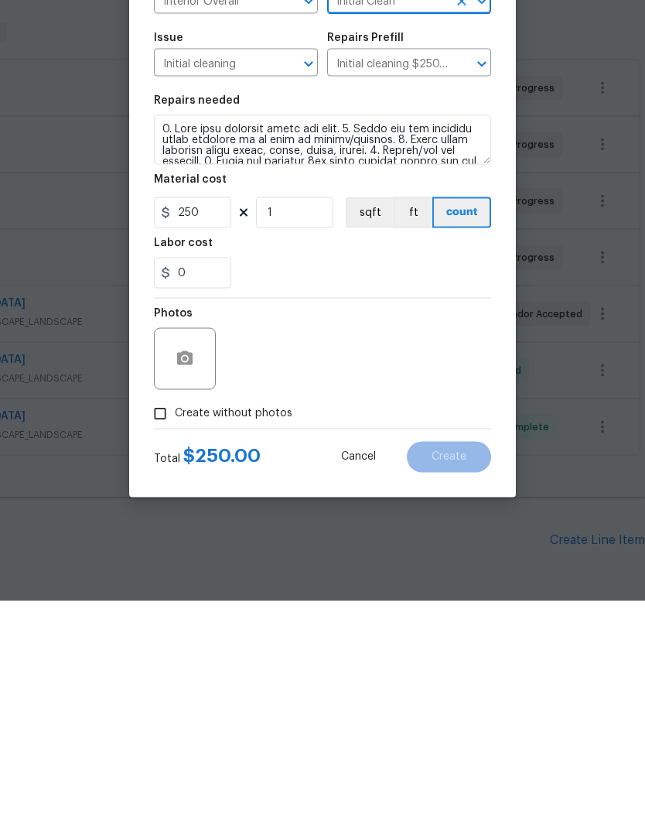
click at [170, 626] on input "Create without photos" at bounding box center [159, 640] width 29 height 29
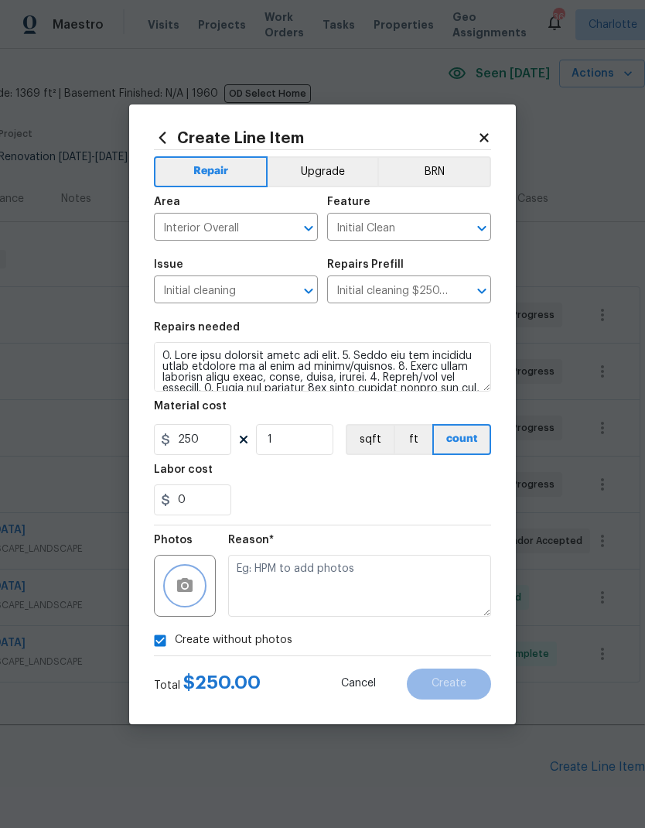
click at [192, 582] on icon "button" at bounding box center [184, 585] width 15 height 14
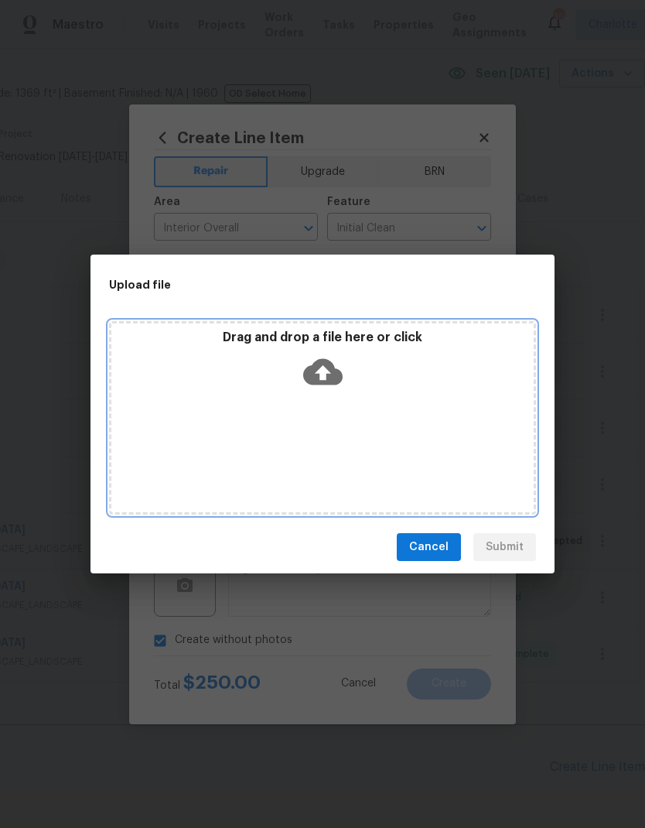
click at [323, 371] on icon at bounding box center [322, 371] width 39 height 39
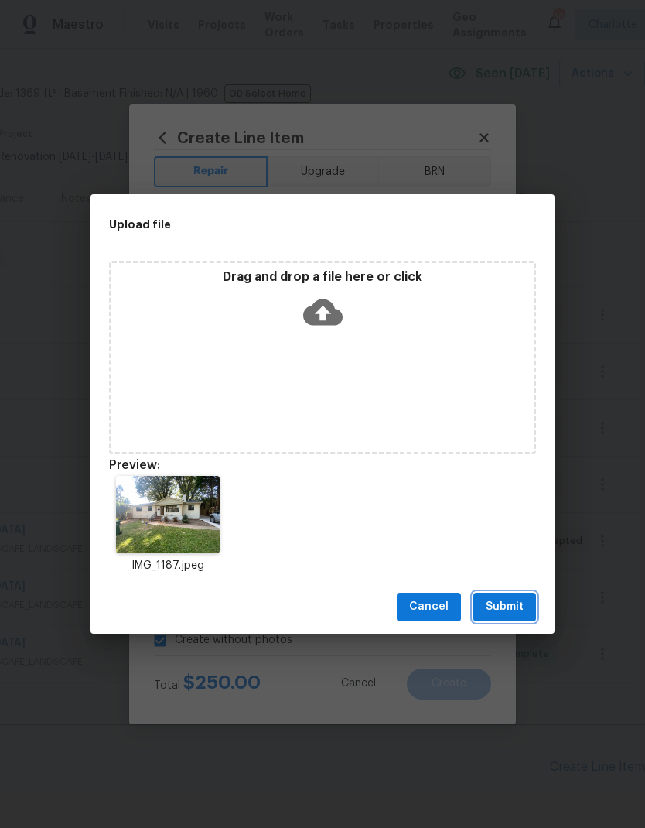
click at [523, 603] on span "Submit" at bounding box center [505, 606] width 38 height 19
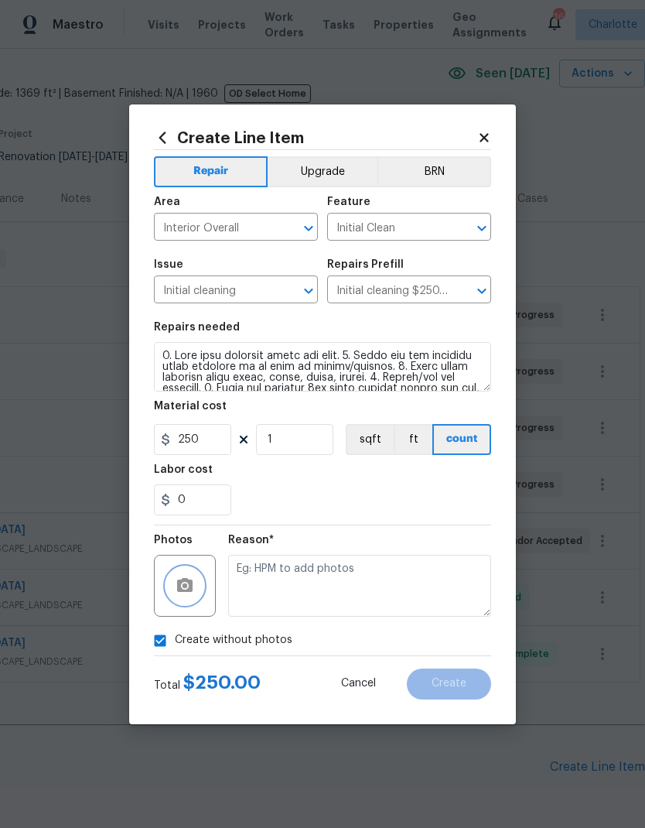
checkbox input "false"
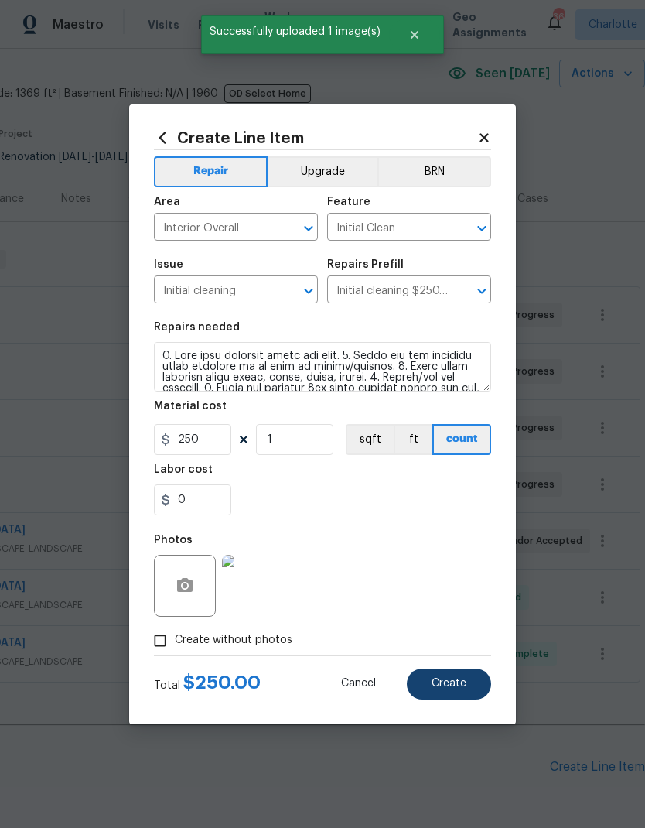
click at [470, 685] on button "Create" at bounding box center [449, 683] width 84 height 31
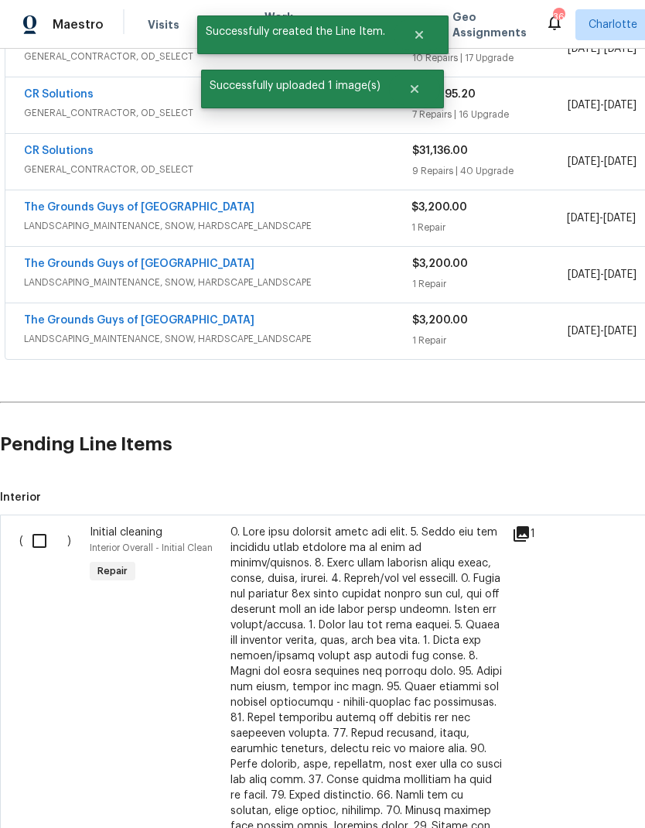
scroll to position [383, 0]
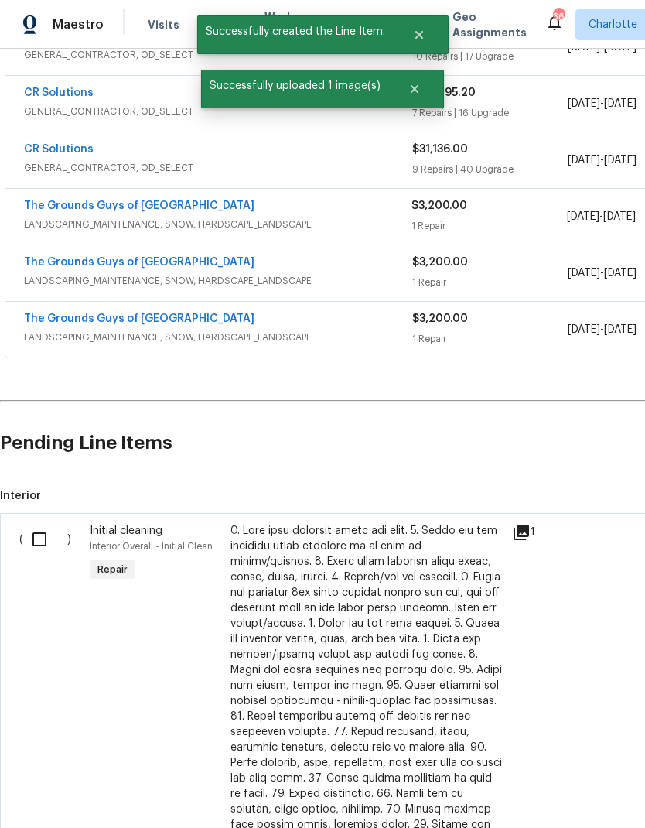
click at [40, 523] on input "checkbox" at bounding box center [45, 539] width 44 height 32
checkbox input "true"
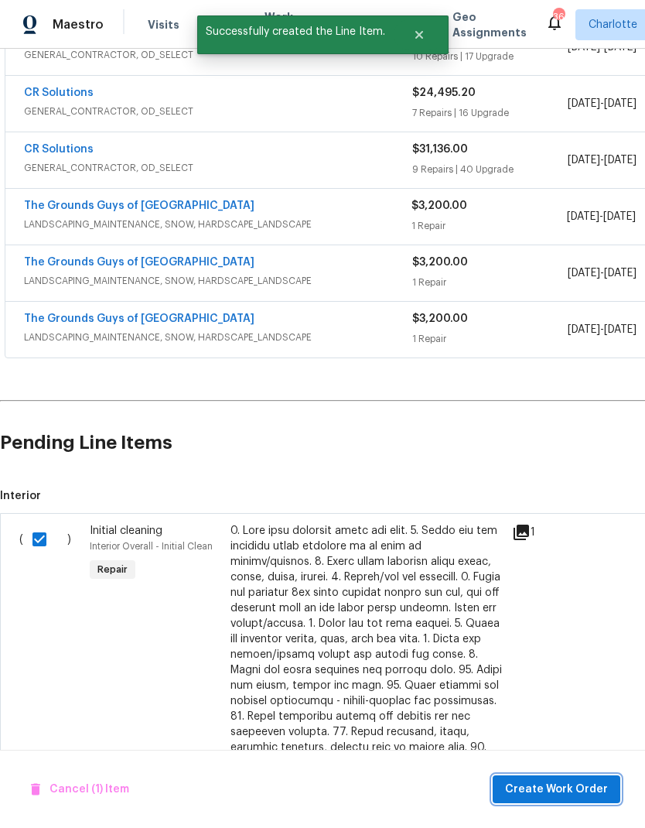
click at [569, 784] on span "Create Work Order" at bounding box center [556, 789] width 103 height 19
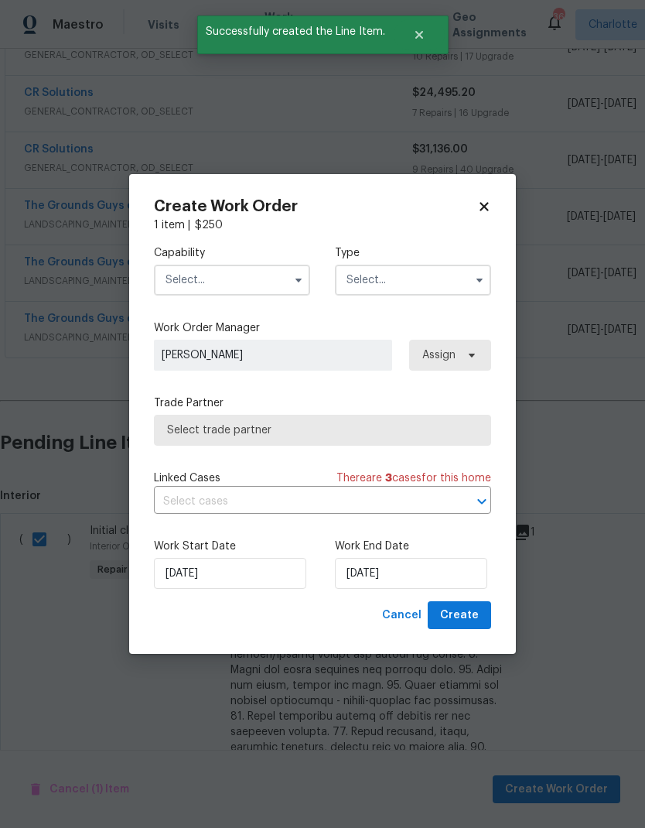
click at [283, 272] on input "text" at bounding box center [232, 280] width 156 height 31
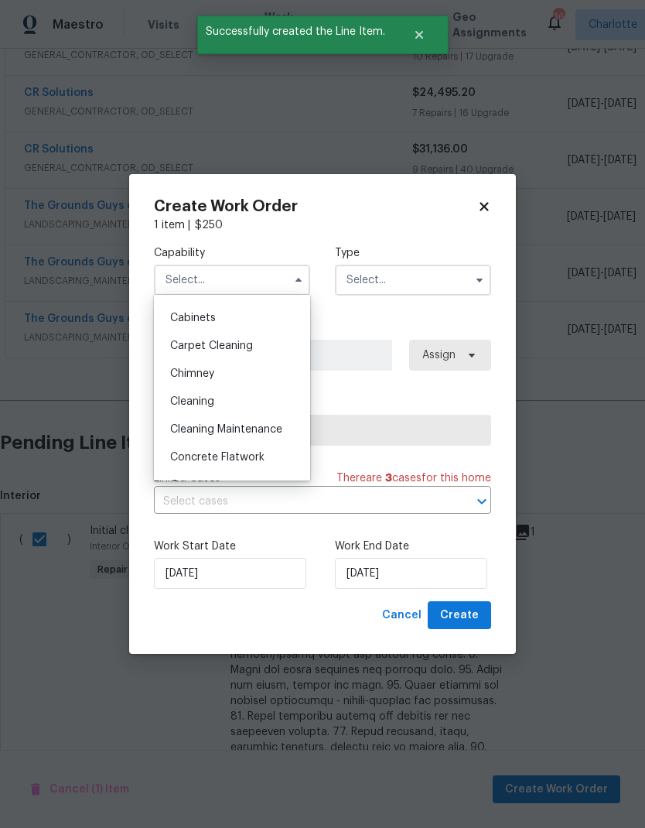
scroll to position [135, 0]
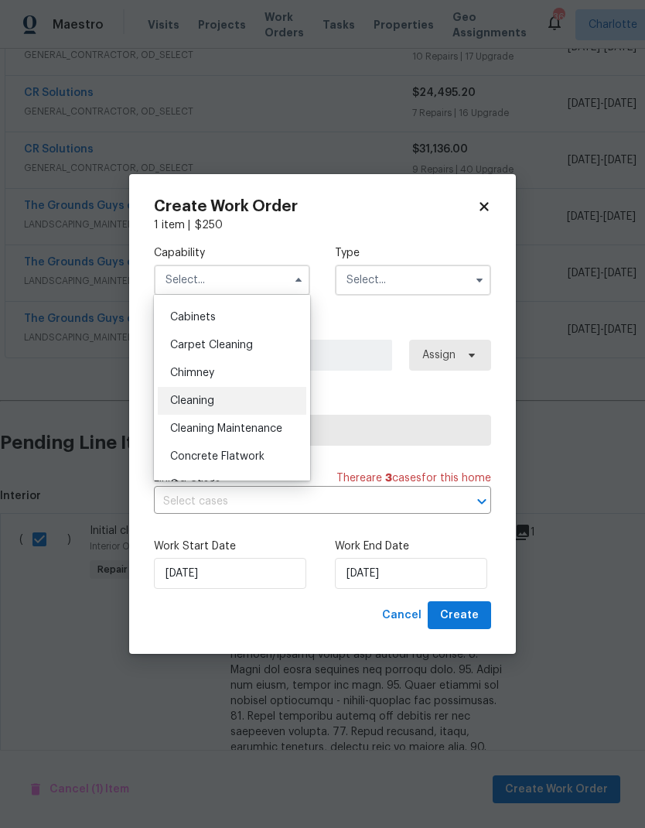
click at [279, 399] on div "Cleaning" at bounding box center [232, 401] width 149 height 28
type input "Cleaning"
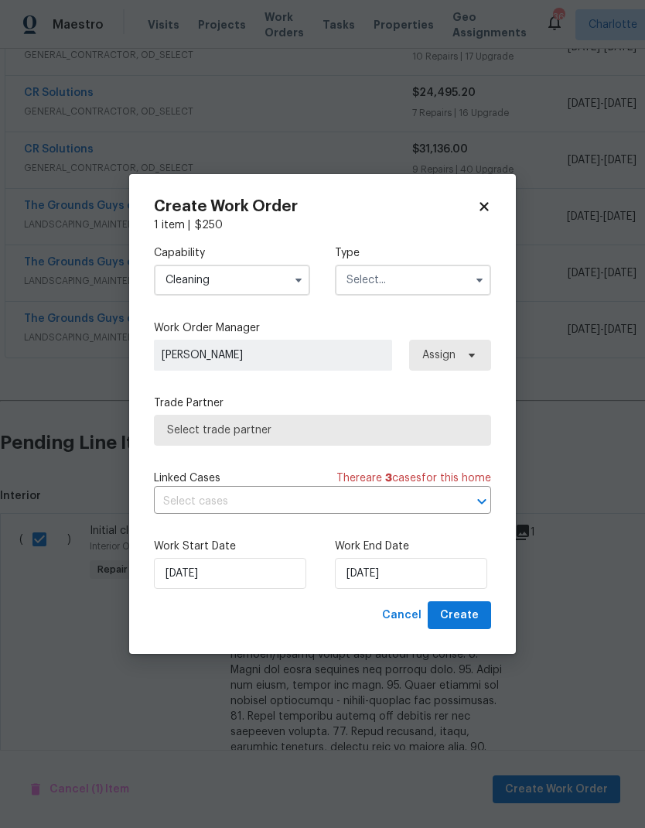
click at [431, 278] on input "text" at bounding box center [413, 280] width 156 height 31
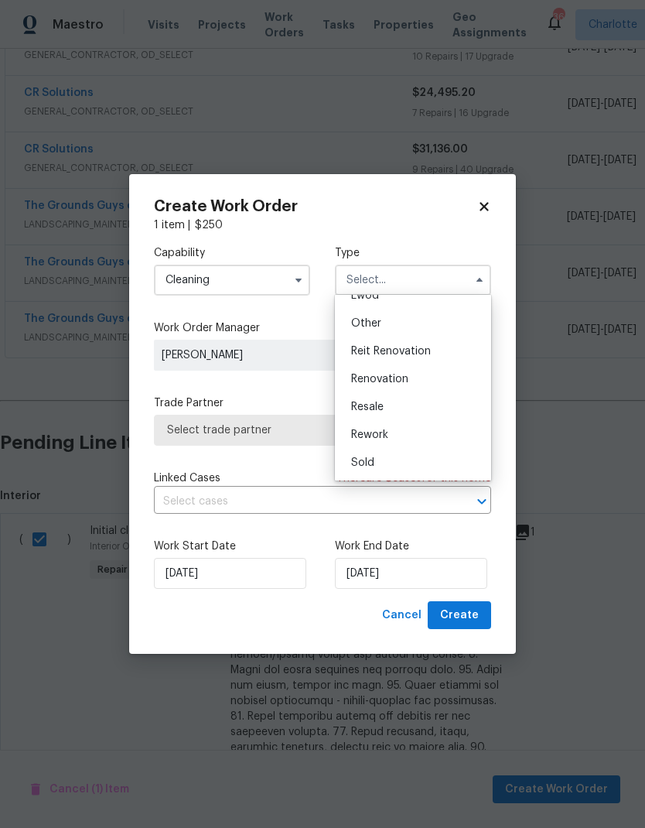
scroll to position [184, 0]
click at [442, 377] on div "Renovation" at bounding box center [413, 379] width 149 height 28
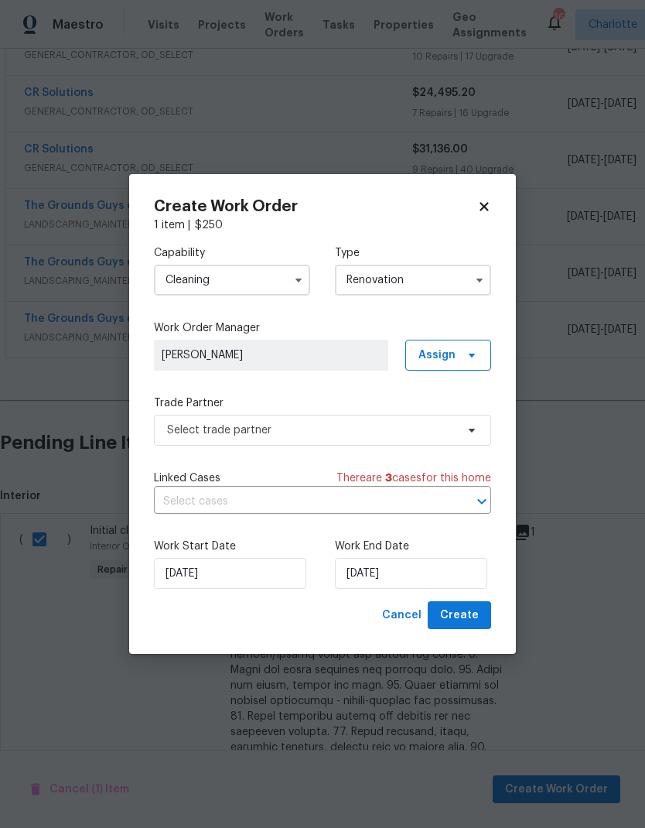
type input "Renovation"
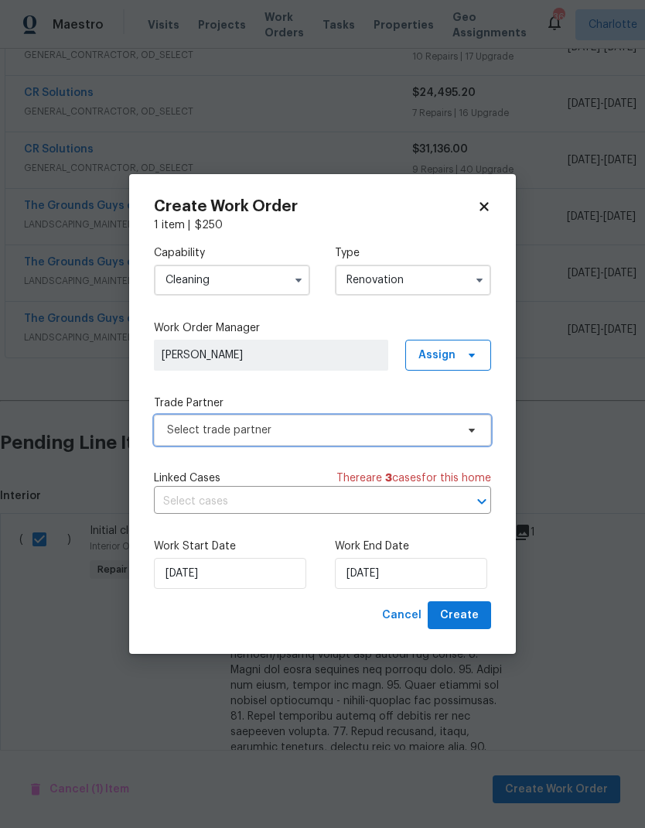
click at [457, 437] on span "Select trade partner" at bounding box center [322, 430] width 337 height 31
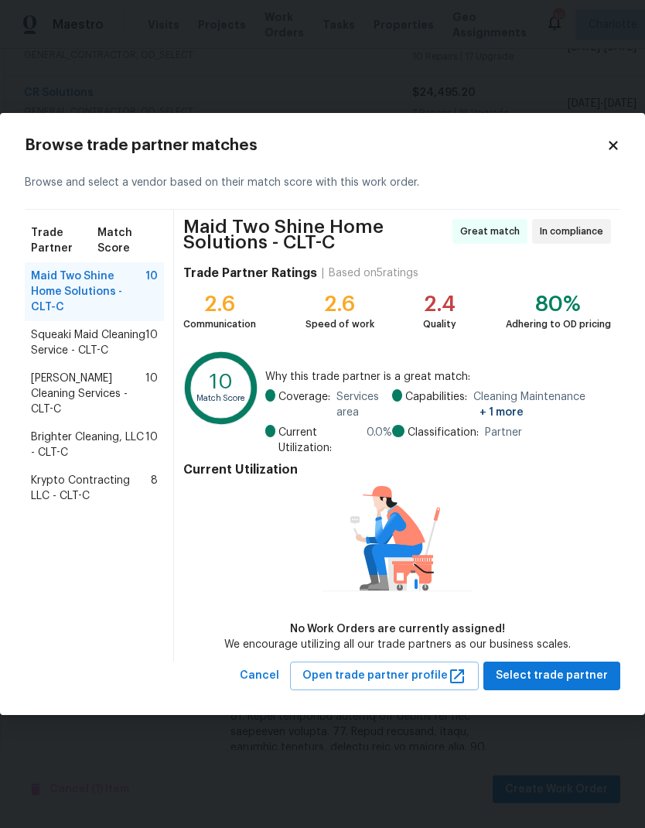
click at [42, 389] on span "DePascale Cleaning Services - CLT-C" at bounding box center [88, 394] width 114 height 46
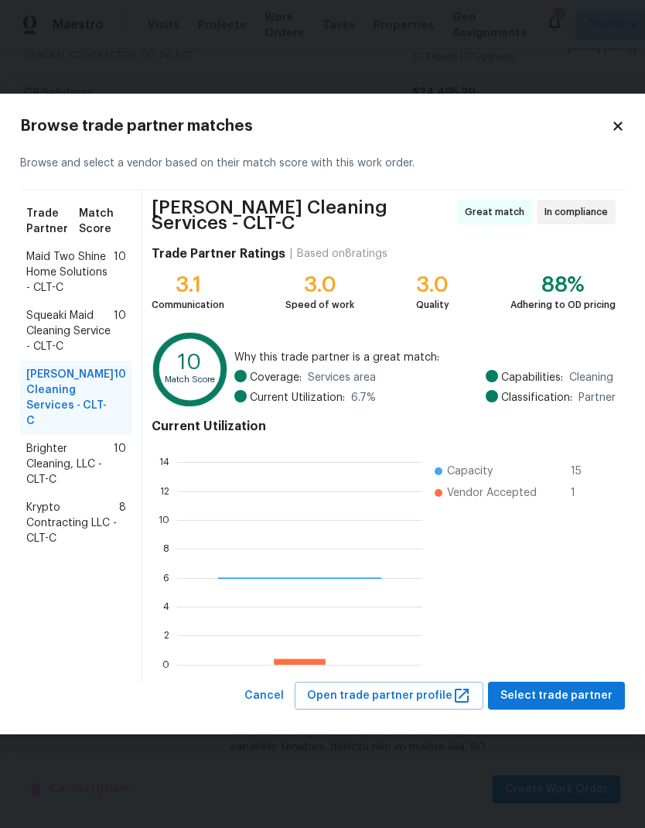
scroll to position [217, 245]
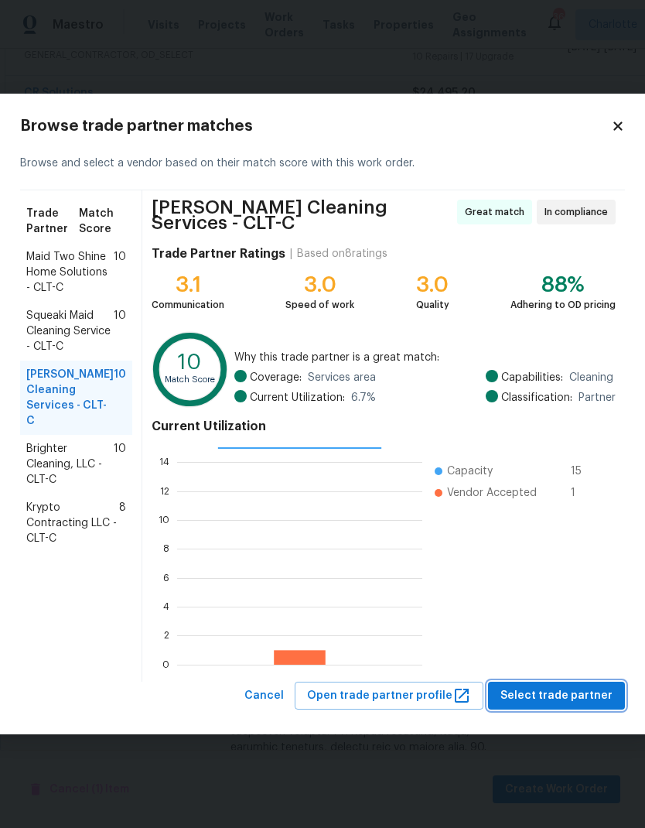
click at [584, 692] on span "Select trade partner" at bounding box center [556, 695] width 112 height 19
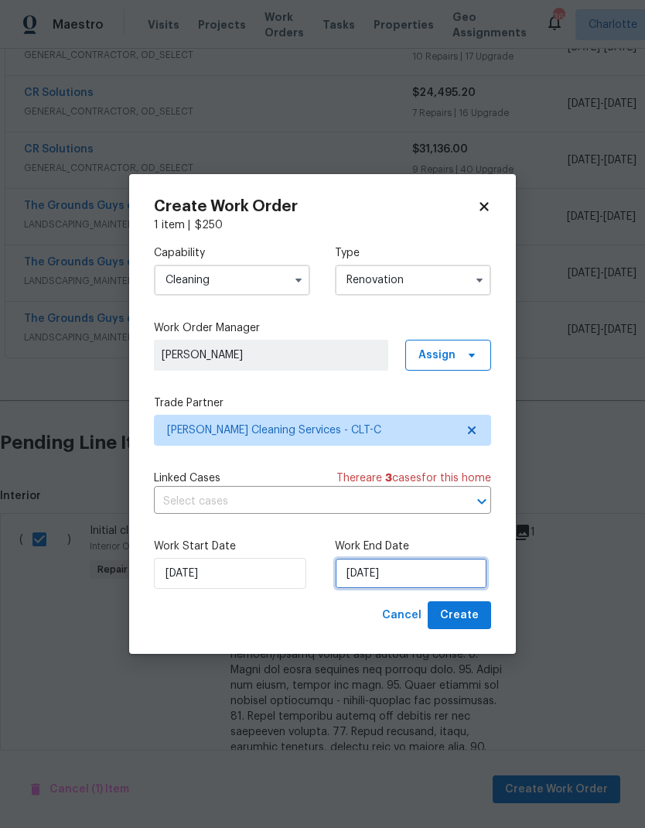
click at [446, 569] on input "9/18/2025" at bounding box center [411, 573] width 152 height 31
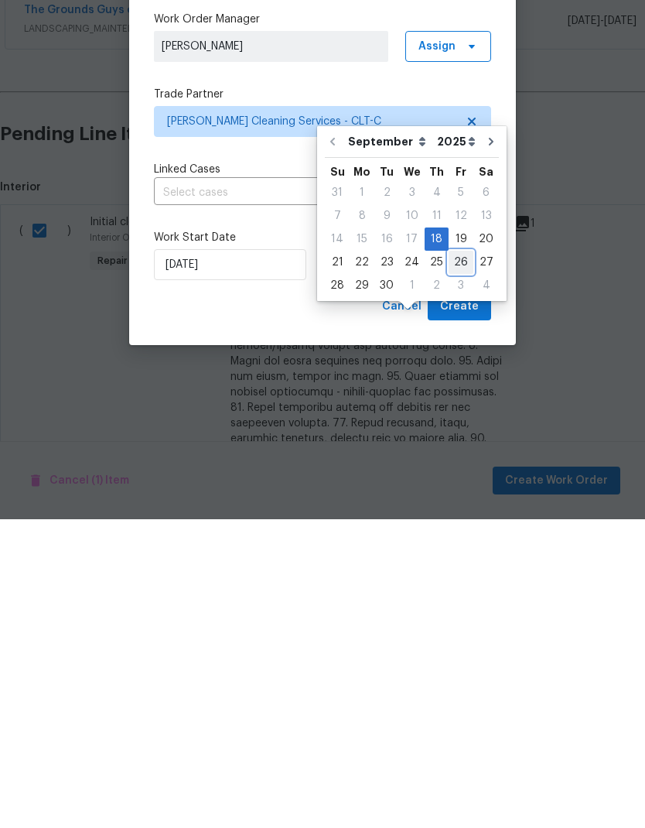
click at [458, 560] on div "26" at bounding box center [461, 571] width 25 height 22
type input "9/26/2025"
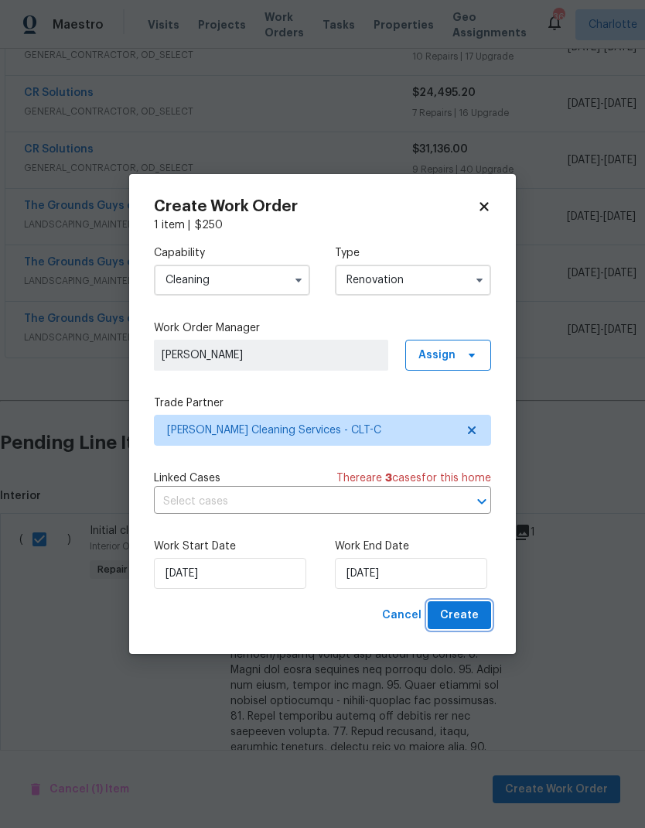
click at [482, 616] on button "Create" at bounding box center [459, 615] width 63 height 29
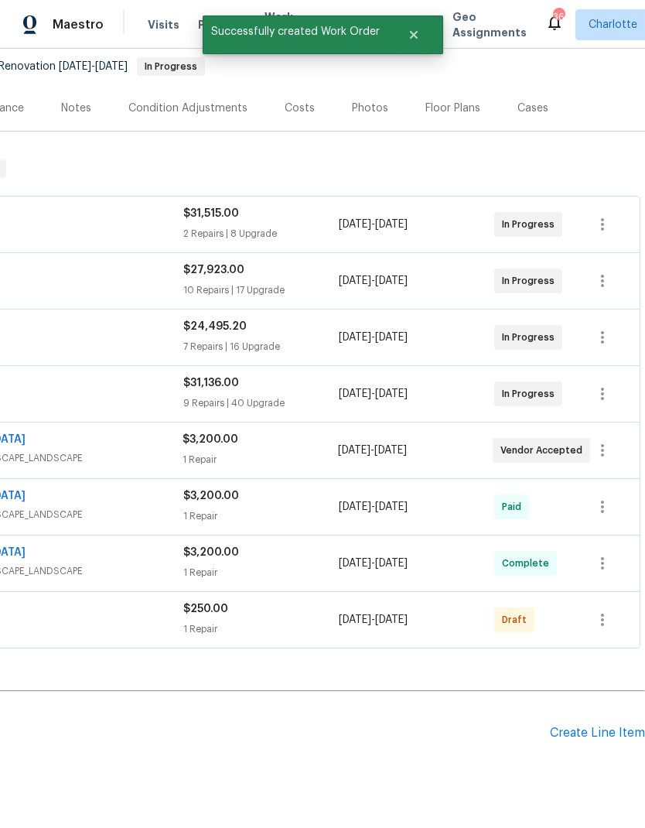
scroll to position [149, 229]
click at [608, 610] on icon "button" at bounding box center [602, 619] width 19 height 19
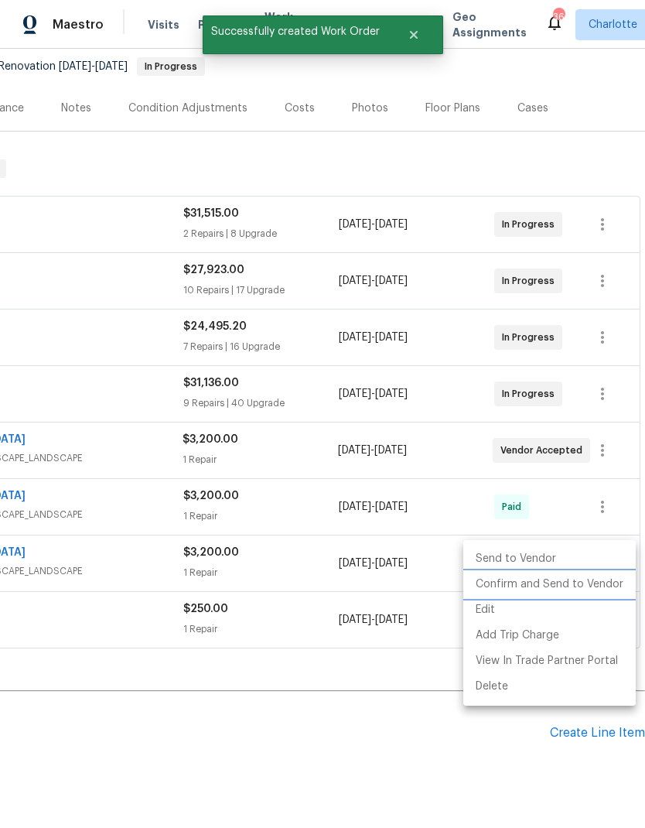
click at [606, 586] on li "Confirm and Send to Vendor" at bounding box center [549, 585] width 172 height 26
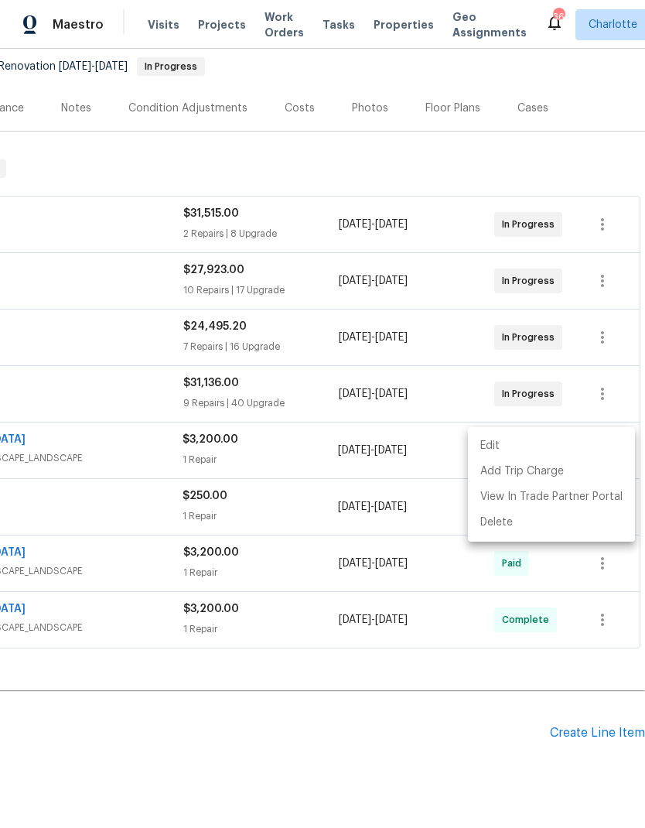
click at [550, 744] on div at bounding box center [322, 414] width 645 height 828
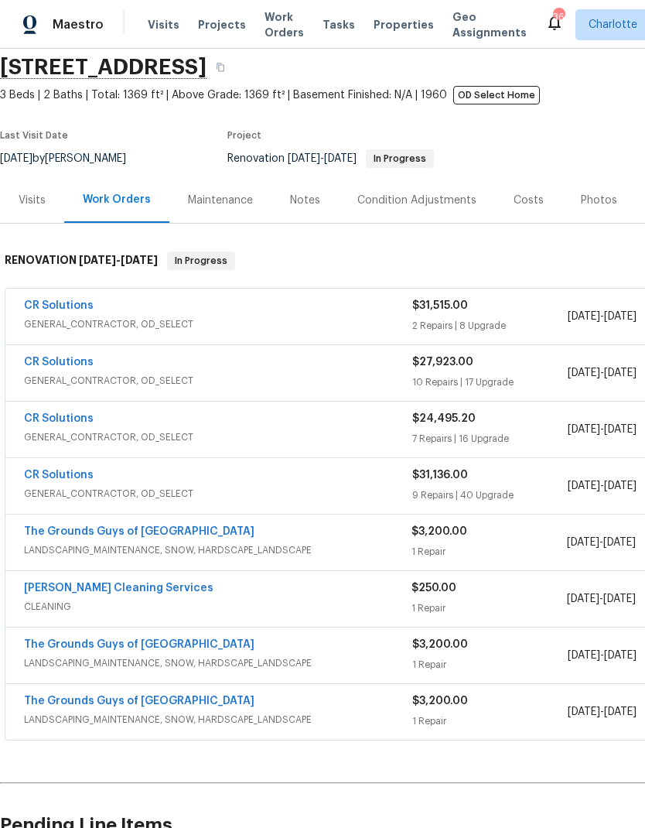
scroll to position [57, 0]
